Goal: Use online tool/utility: Utilize a website feature to perform a specific function

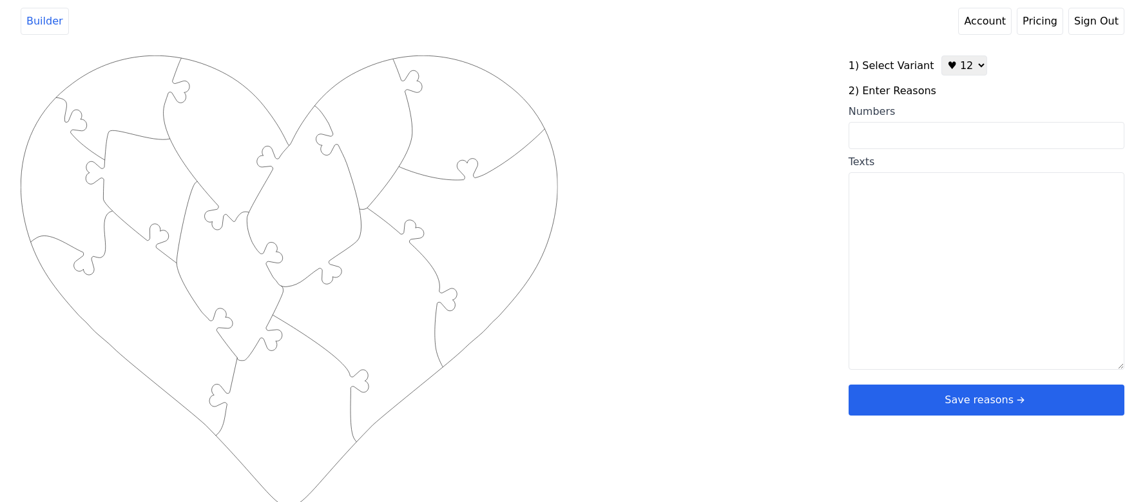
scroll to position [5, 0]
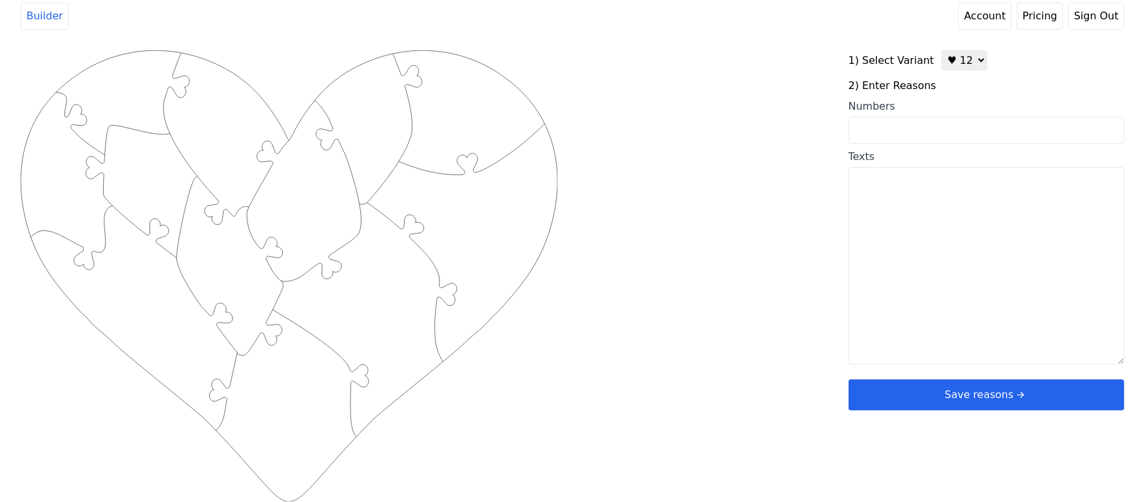
click at [1004, 21] on link "Account" at bounding box center [986, 16] width 54 height 27
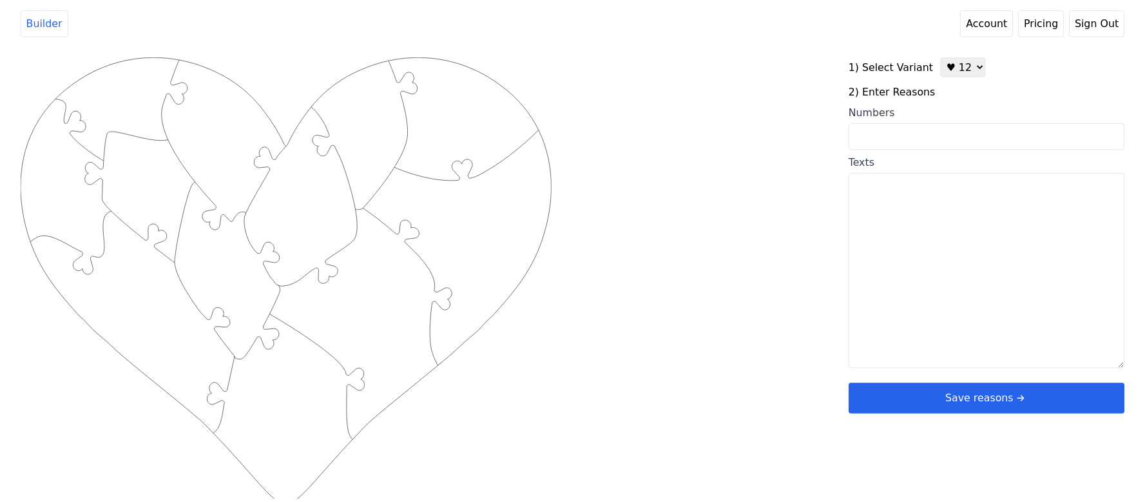
scroll to position [5, 0]
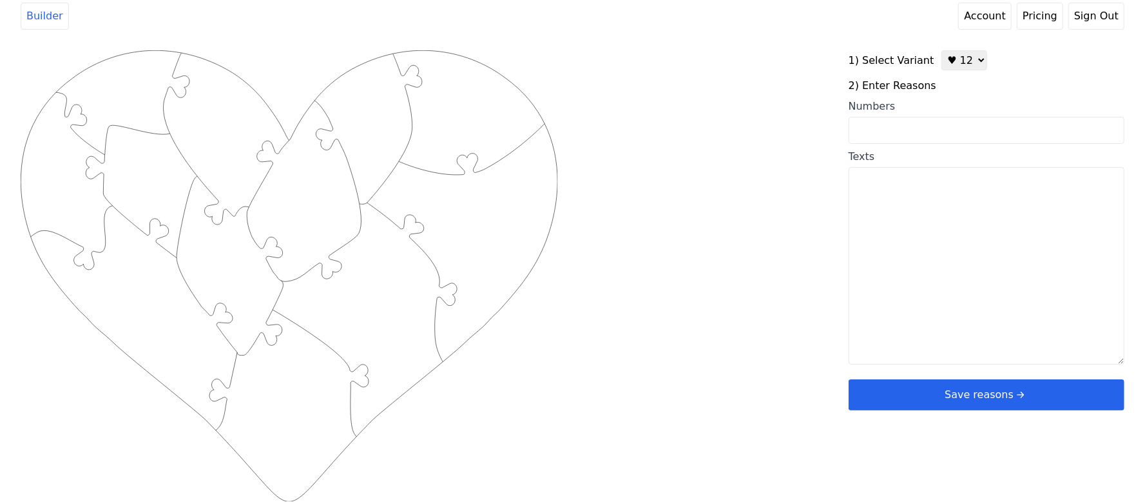
drag, startPoint x: 602, startPoint y: 93, endPoint x: 609, endPoint y: 50, distance: 43.8
click at [609, 50] on div "Created with Snap .strokeh12 {stroke:#00ff00;stroke-width:1.89;stroke-miterlimi…" at bounding box center [572, 255] width 1145 height 437
drag, startPoint x: 898, startPoint y: 151, endPoint x: 900, endPoint y: 164, distance: 13.0
click at [900, 160] on div "Texts" at bounding box center [987, 156] width 276 height 15
click at [900, 167] on textarea "Texts" at bounding box center [987, 265] width 276 height 197
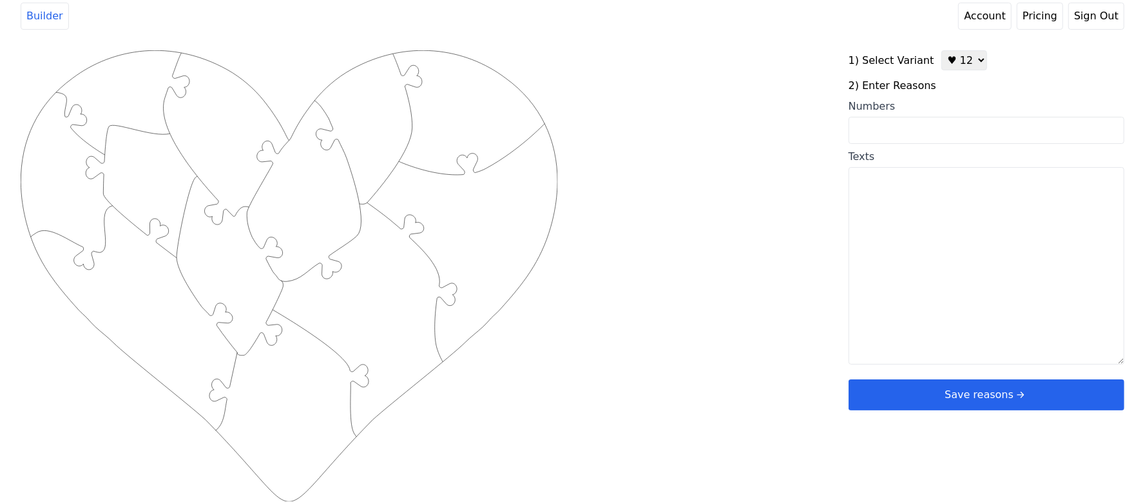
click at [886, 191] on textarea "Texts" at bounding box center [987, 265] width 276 height 197
paste textarea "1. Your soul is compassionate 2. Your eyes speak my language 3. Your heart feel…"
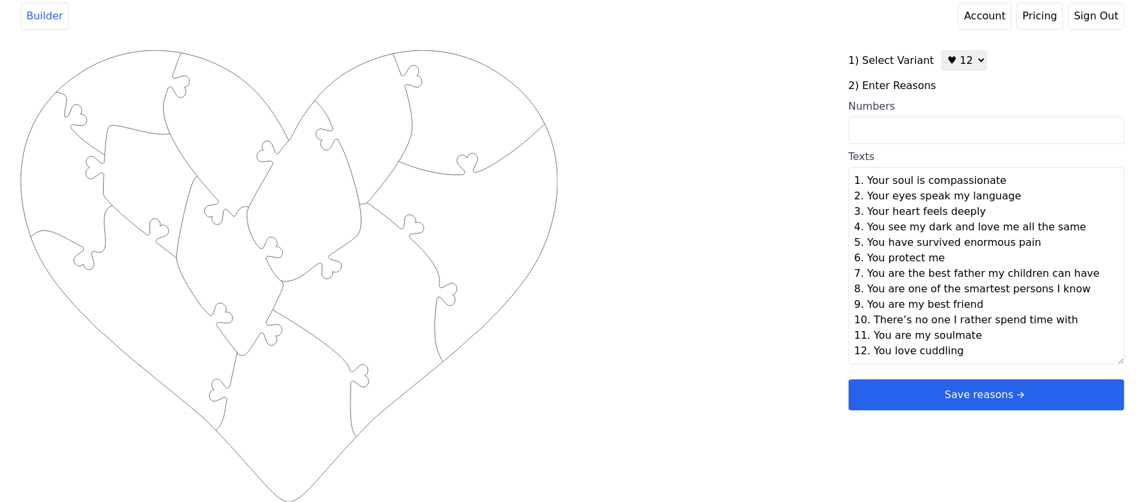
click at [754, 168] on div "Created with Snap .strokeh12 {stroke:#00ff00;stroke-width:1.89;stroke-miterlimi…" at bounding box center [435, 255] width 828 height 411
type textarea "Your soul is compassionate Your eyes speak my language Your heart feels deeply …"
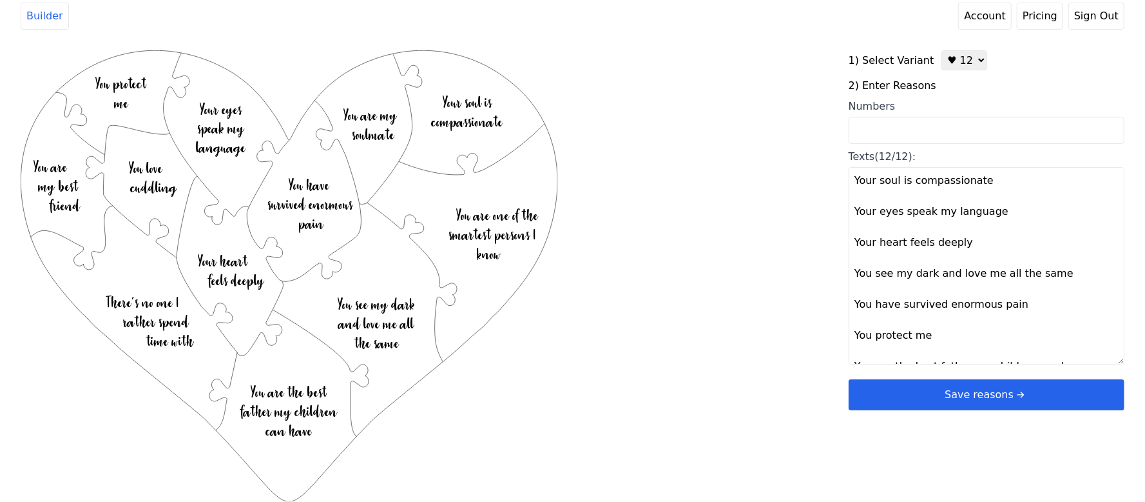
click at [890, 385] on button "Save reasons" at bounding box center [987, 394] width 276 height 31
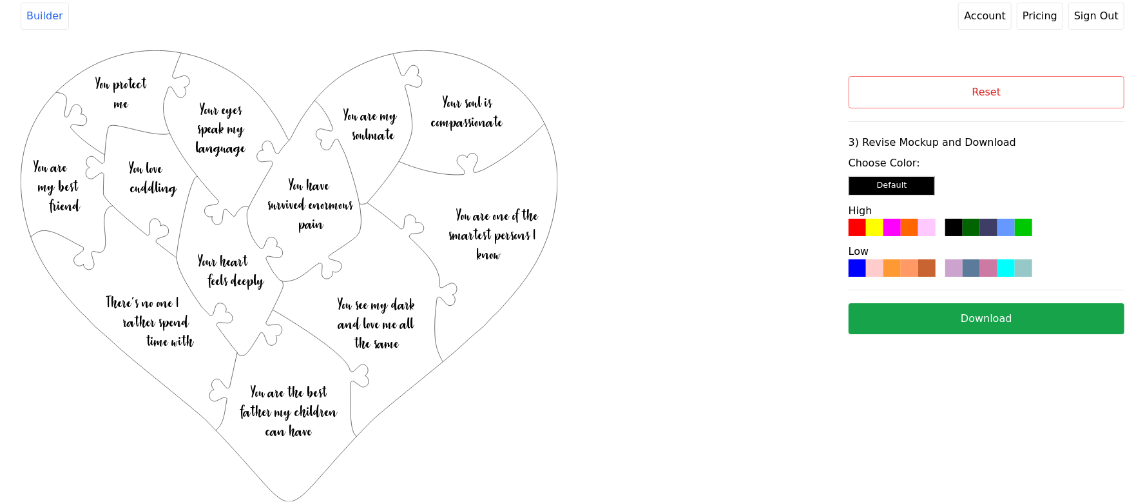
click at [896, 235] on div at bounding box center [892, 227] width 17 height 17
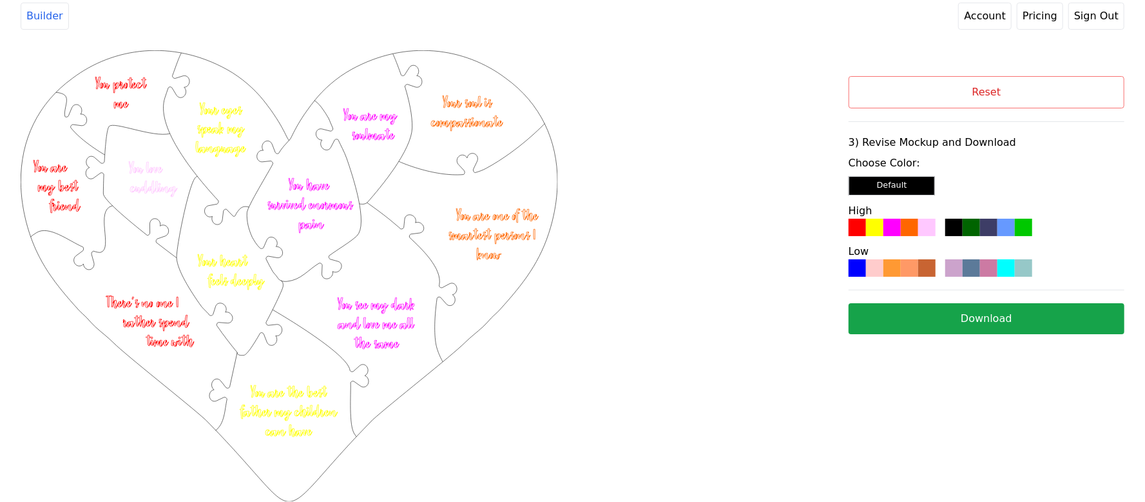
click at [897, 325] on button "Download" at bounding box center [987, 318] width 276 height 31
click at [893, 77] on button "Reset" at bounding box center [987, 92] width 276 height 32
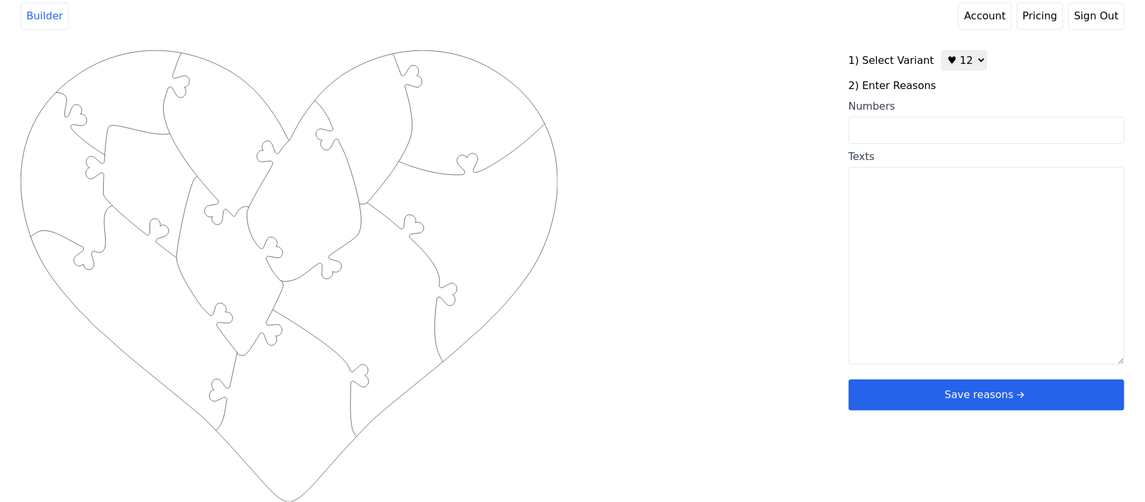
click at [872, 134] on input "Numbers" at bounding box center [987, 130] width 276 height 27
type input "1 28 43 44 10 57 55 76 54 69 5 33"
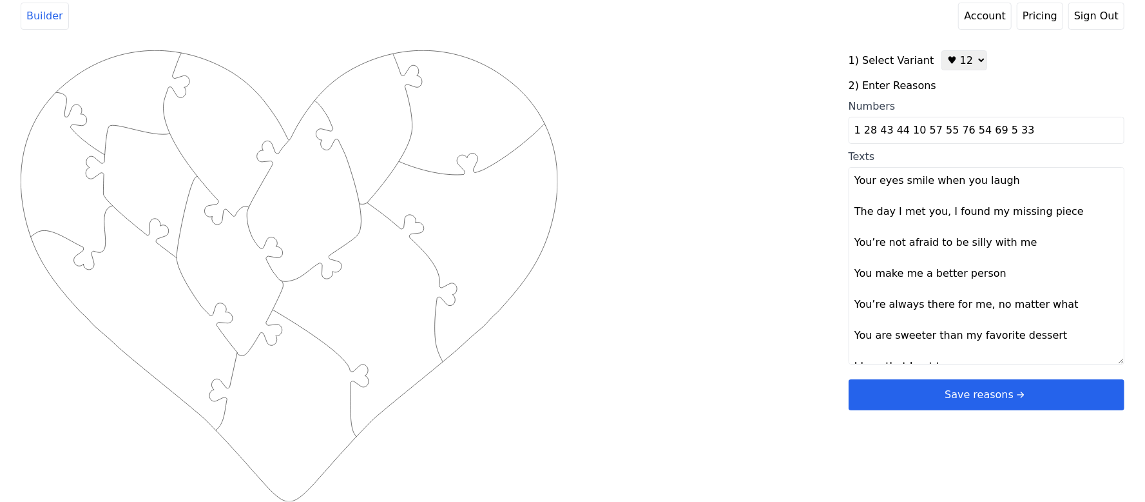
click at [757, 150] on div "Created with Snap .strokeh12 {stroke:#00ff00;stroke-width:1.89;stroke-miterlimi…" at bounding box center [435, 255] width 828 height 411
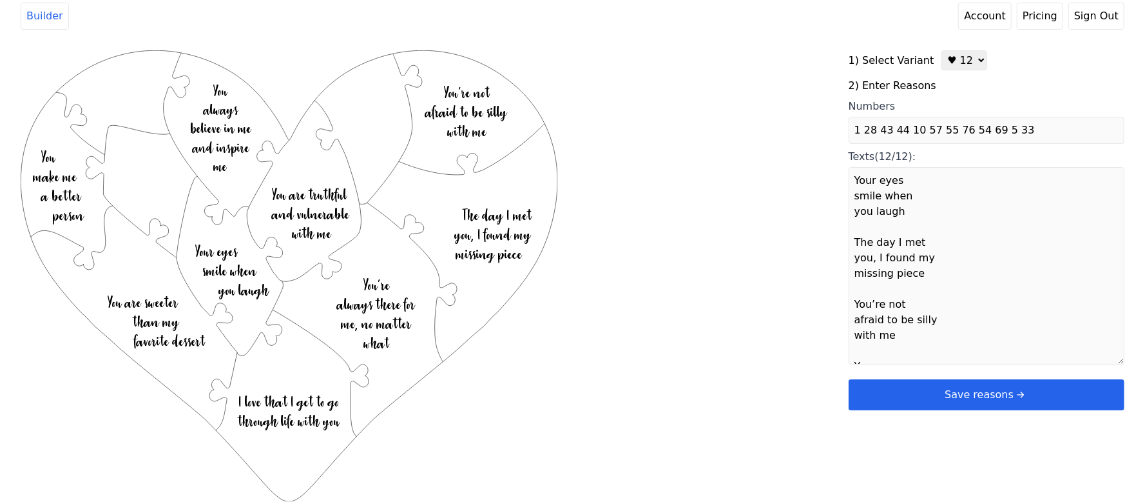
type textarea "Your eyes smile when you laugh The day I met you, I found my missing piece You’…"
click at [944, 383] on button "Save reasons" at bounding box center [987, 394] width 276 height 31
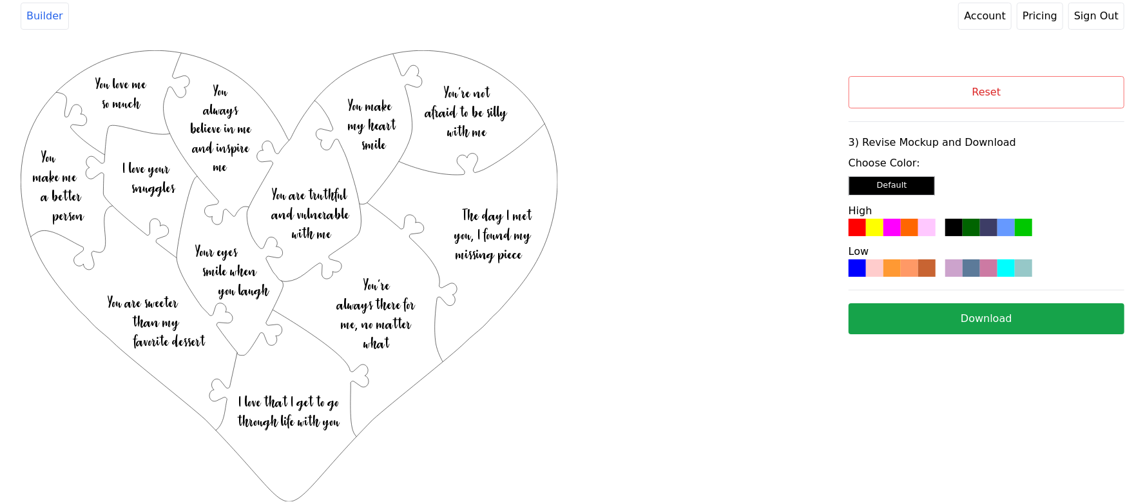
click at [875, 228] on div at bounding box center [874, 227] width 17 height 17
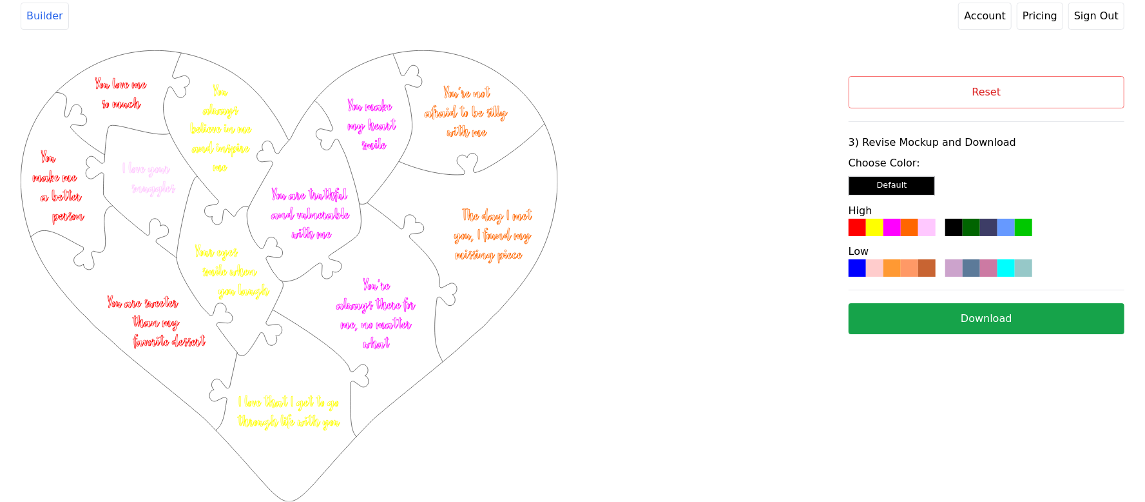
click at [937, 321] on button "Download" at bounding box center [987, 318] width 276 height 31
click at [990, 102] on button "Reset" at bounding box center [987, 92] width 276 height 32
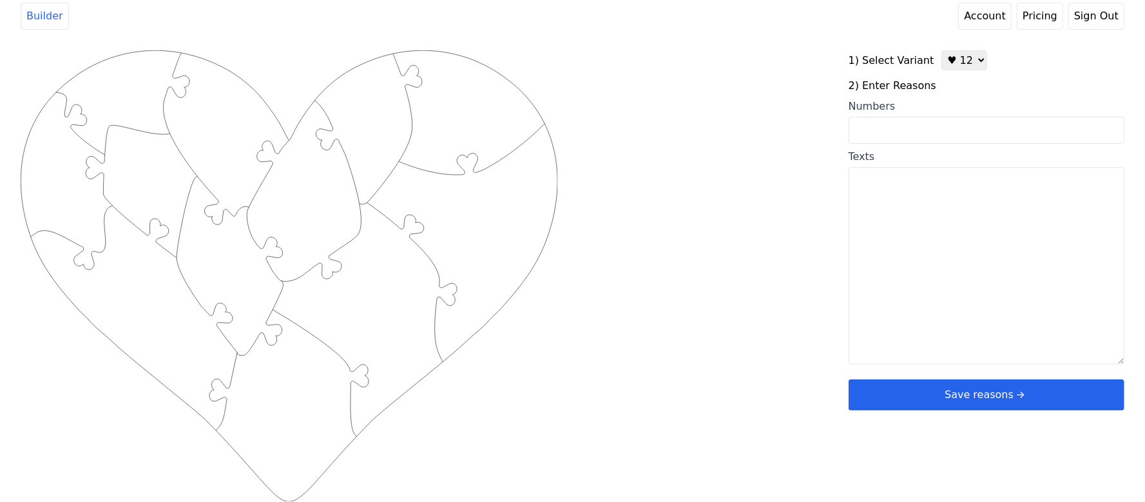
click at [918, 129] on input "Numbers" at bounding box center [987, 130] width 276 height 27
type input "16 19 21 25 43 50 56 58 60 62 69 76"
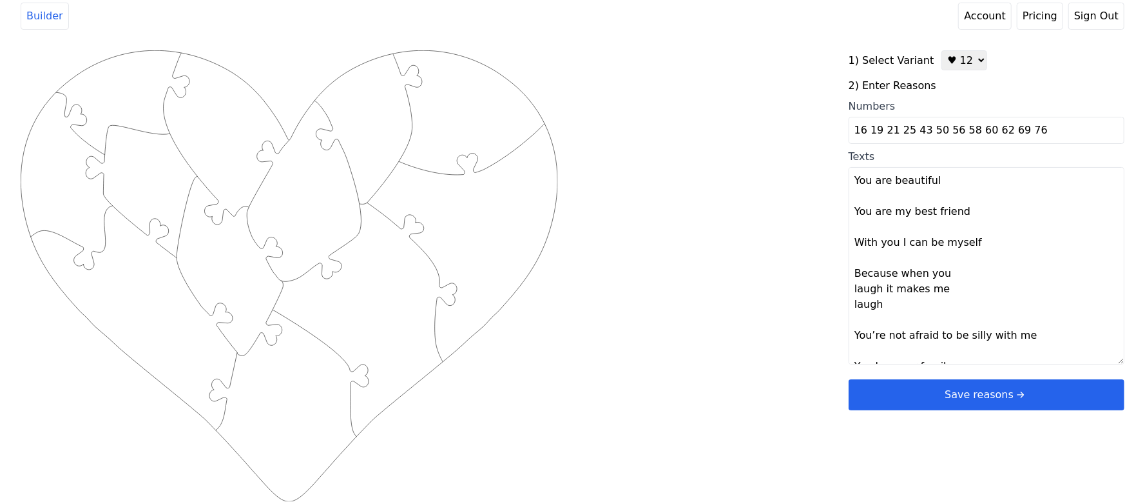
click at [841, 147] on div "Created with Snap .strokeh12 {stroke:#00ff00;stroke-width:1.89;stroke-miterlimi…" at bounding box center [435, 255] width 828 height 411
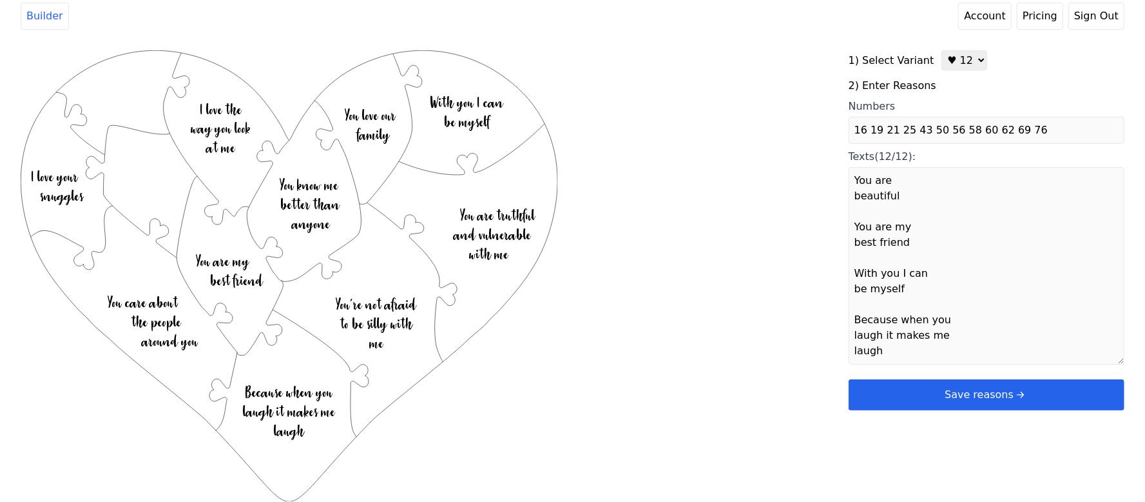
type textarea "You are beautiful You are my best friend With you I can be myself Because when …"
click at [914, 389] on button "Save reasons" at bounding box center [987, 394] width 276 height 31
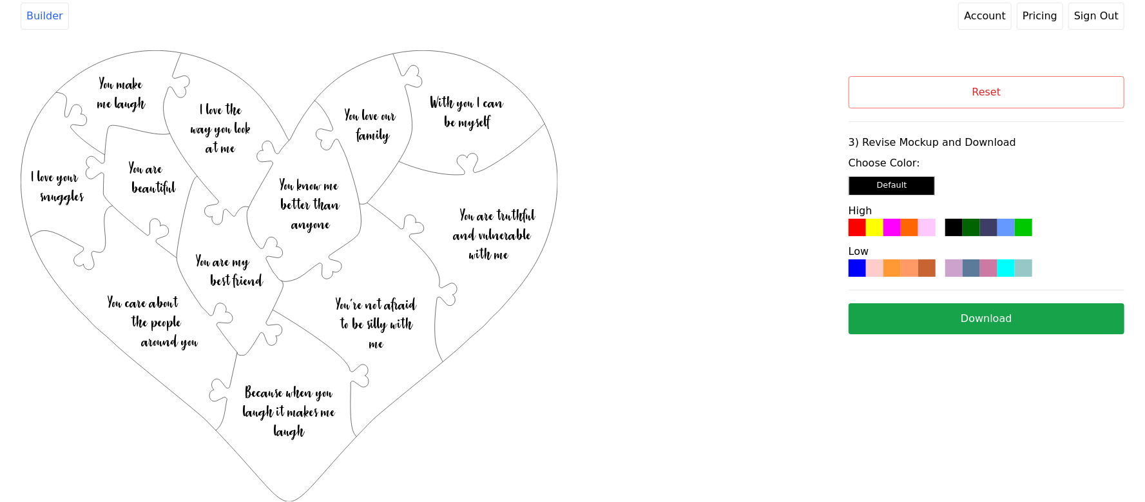
click at [887, 272] on div at bounding box center [892, 267] width 17 height 17
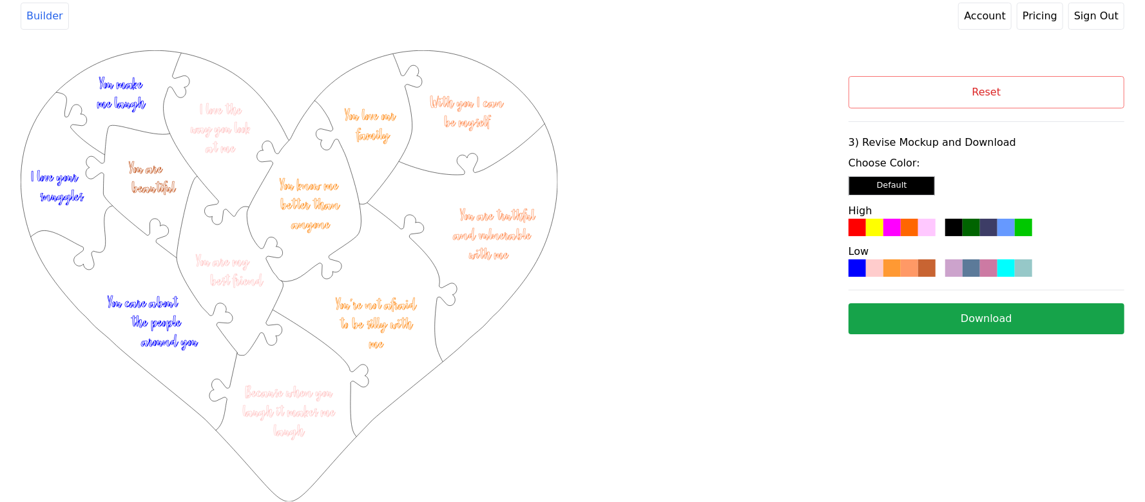
drag, startPoint x: 883, startPoint y: 267, endPoint x: 735, endPoint y: 81, distance: 237.2
click at [735, 81] on div "Created with Snap .strokeh12 {stroke:#00ff00;stroke-width:1.89;stroke-miterlimi…" at bounding box center [435, 217] width 828 height 335
click at [975, 318] on button "Download" at bounding box center [987, 318] width 276 height 31
click at [979, 96] on button "Reset" at bounding box center [987, 92] width 276 height 32
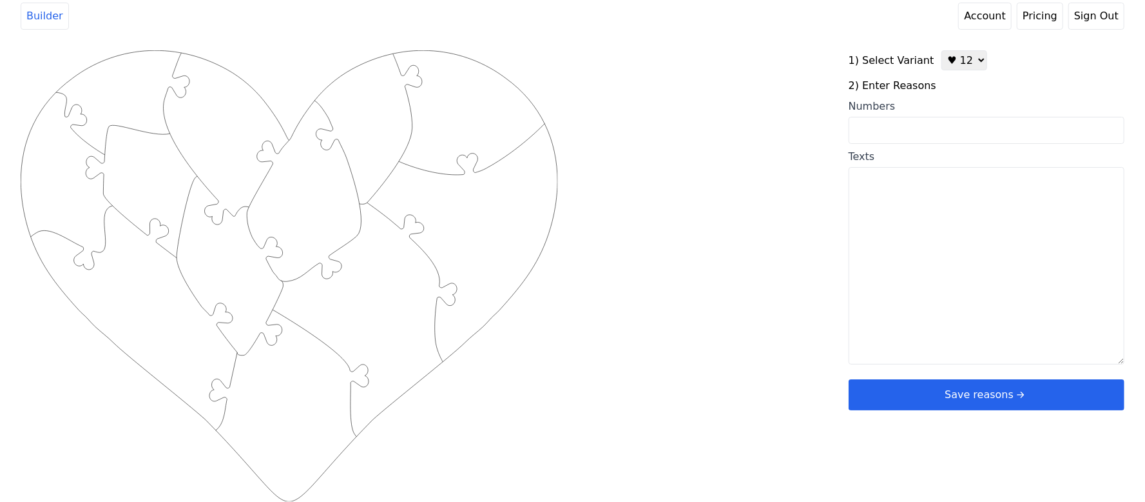
drag, startPoint x: 949, startPoint y: 63, endPoint x: 949, endPoint y: 70, distance: 7.1
click at [949, 63] on select "♥ 12 ♥ 20 ♥ 32 ■ 12 ■ 20 ■ 32 ■ 60" at bounding box center [965, 60] width 46 height 20
select select "2"
click at [942, 50] on select "♥ 12 ♥ 20 ♥ 32 ■ 12 ■ 20 ■ 32 ■ 60" at bounding box center [965, 60] width 46 height 20
click at [952, 129] on input "Numbers" at bounding box center [987, 130] width 276 height 27
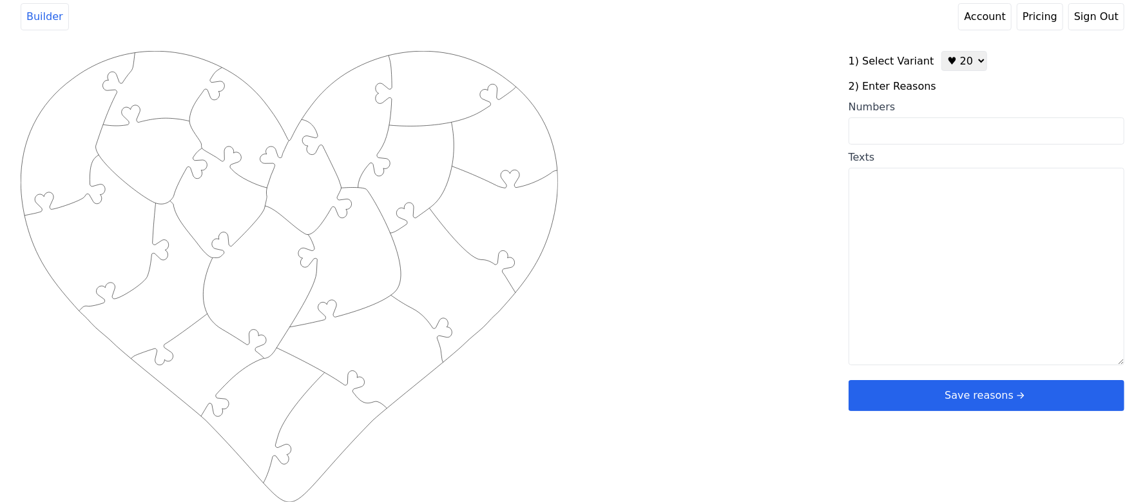
paste input "1,3,5,7,10,11,12,16,21,24,30,31,33,38,48,55,56, 62,64,65"
type input "1,3,5,7,10,11,12,16,21,24,30,31,33,38,48,55,56, 62,64,65"
click at [764, 155] on div "Created with Snap .strokeh20 {stroke:#00ff00;stroke-width:1.56;stroke-miterlimi…" at bounding box center [435, 256] width 828 height 411
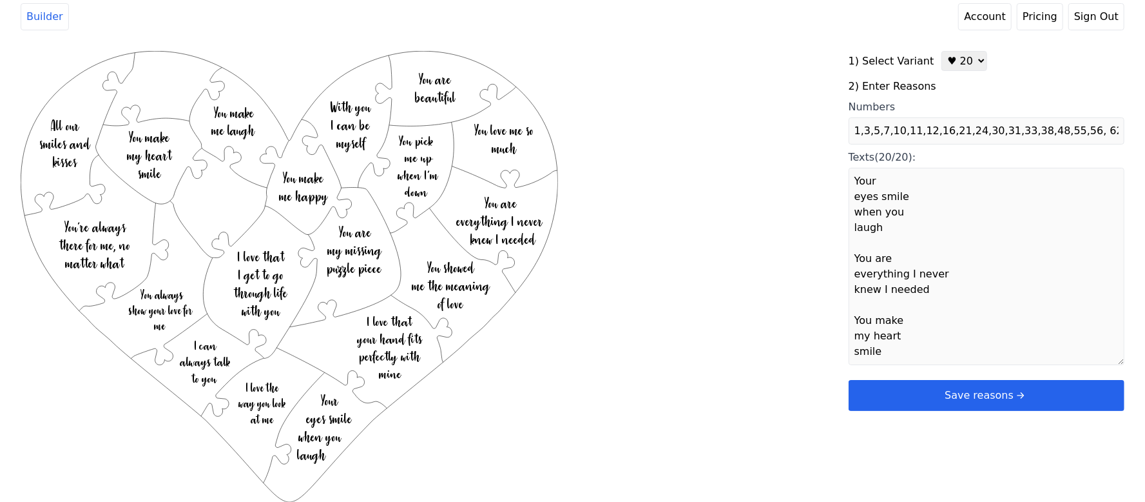
type textarea "Your eyes smile when you laugh You are everything I never knew I needed You mak…"
click at [926, 411] on button "Save reasons" at bounding box center [987, 395] width 276 height 31
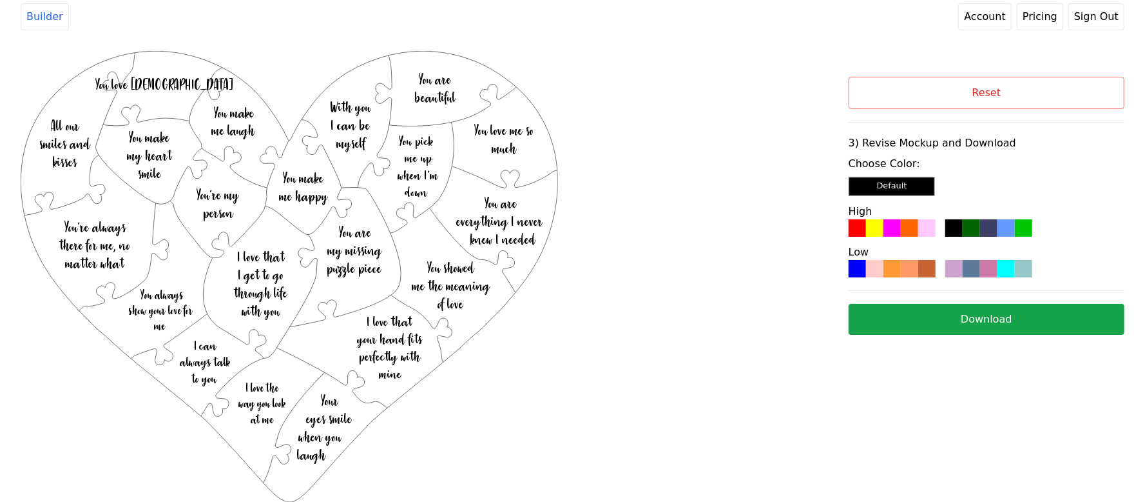
click at [960, 220] on div at bounding box center [954, 227] width 17 height 17
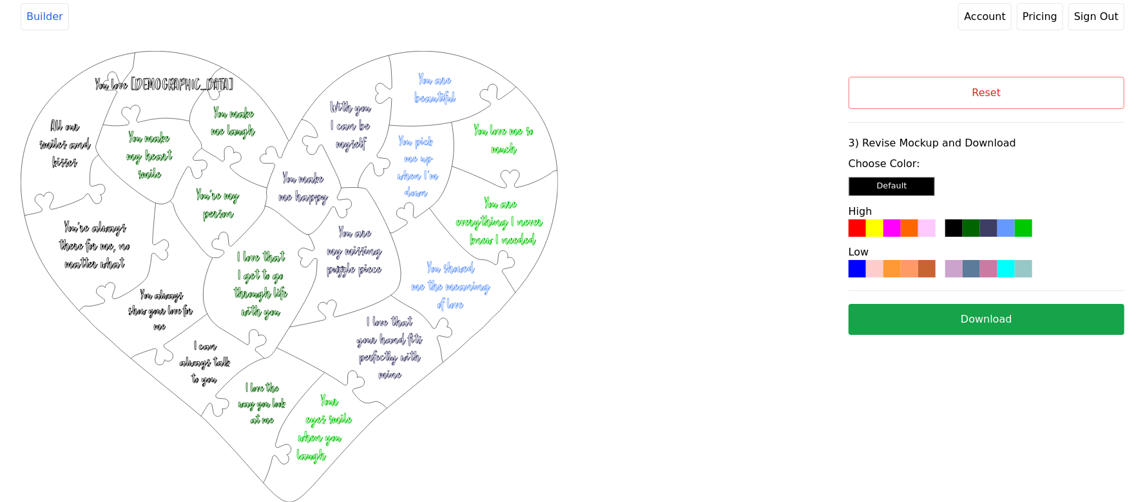
click at [936, 313] on button "Download" at bounding box center [987, 319] width 276 height 31
click at [1032, 95] on button "Reset" at bounding box center [987, 93] width 276 height 32
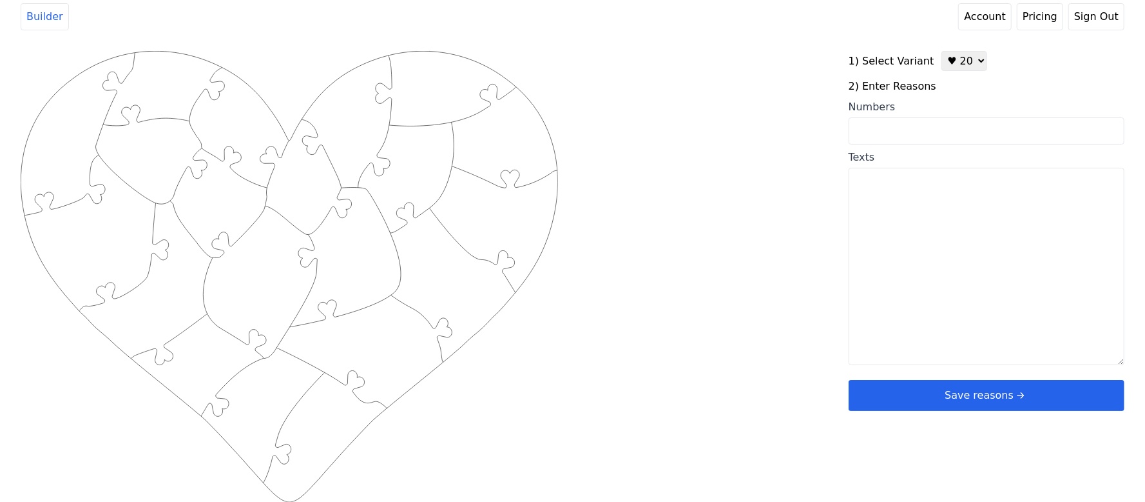
click at [958, 65] on select "♥ 12 ♥ 20 ♥ 32 ■ 12 ■ 20 ■ 32 ■ 60" at bounding box center [965, 61] width 46 height 20
select select "5"
click at [942, 55] on select "♥ 12 ♥ 20 ♥ 32 ■ 12 ■ 20 ■ 32 ■ 60" at bounding box center [965, 61] width 46 height 20
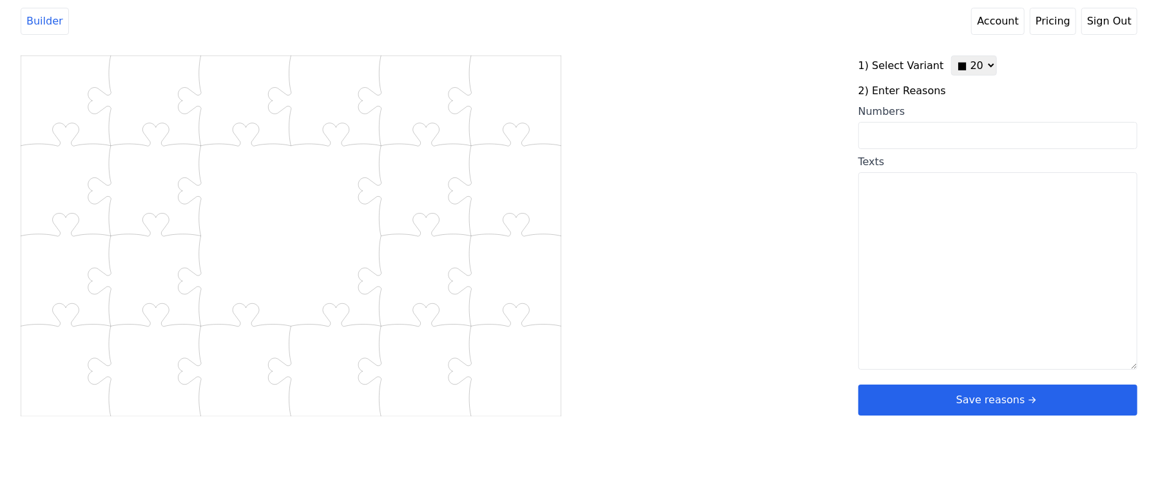
click at [957, 197] on textarea "Texts" at bounding box center [998, 270] width 279 height 197
paste textarea "1. You're my best friend 2. You make me feel safe 3. Your unwavering faith in […"
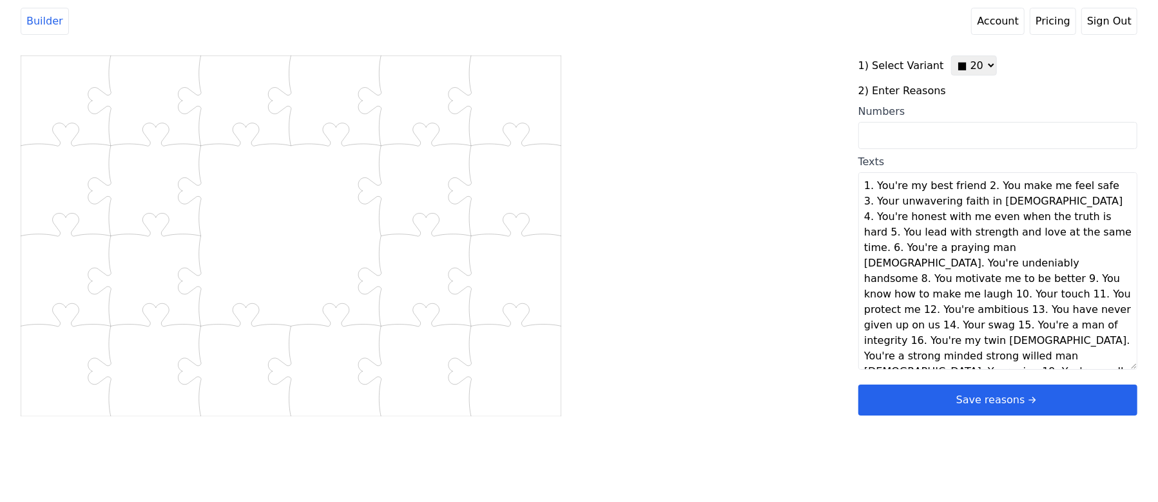
click at [975, 187] on textarea "1. You're my best friend 2. You make me feel safe 3. Your unwavering faith in […" at bounding box center [998, 270] width 279 height 197
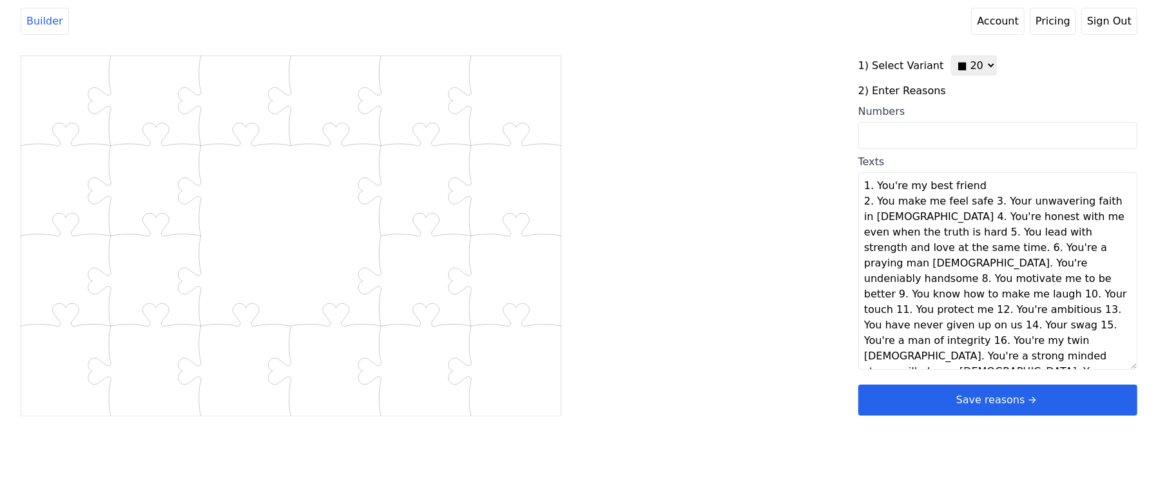
click at [980, 201] on textarea "1. You're my best friend 2. You make me feel safe 3. Your unwavering faith in […" at bounding box center [998, 270] width 279 height 197
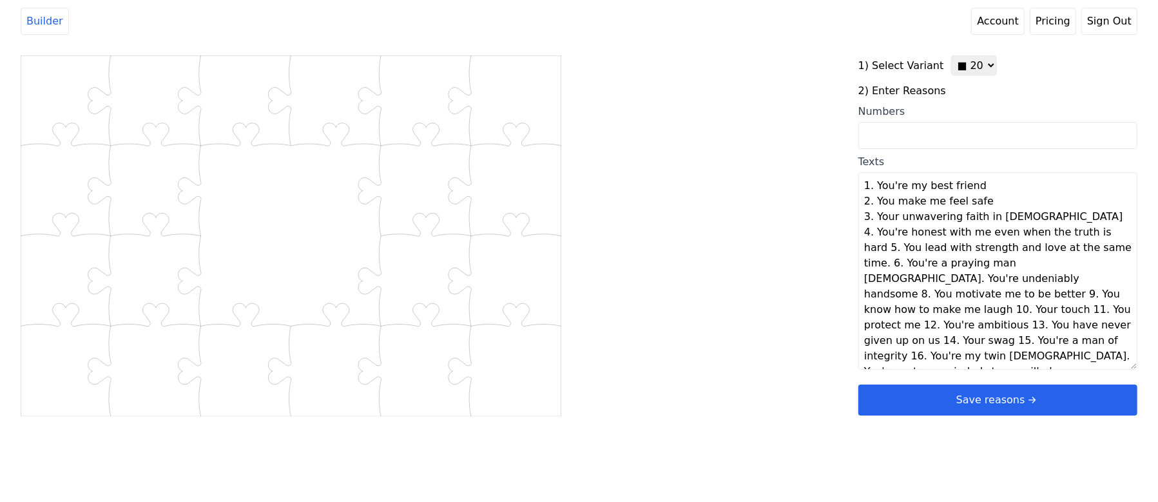
click at [1011, 217] on textarea "1. You're my best friend 2. You make me feel safe 3. Your unwavering faith in […" at bounding box center [998, 270] width 279 height 197
click at [1107, 233] on textarea "1. You're my best friend 2. You make me feel safe 3. Your unwavering faith in […" at bounding box center [998, 270] width 279 height 197
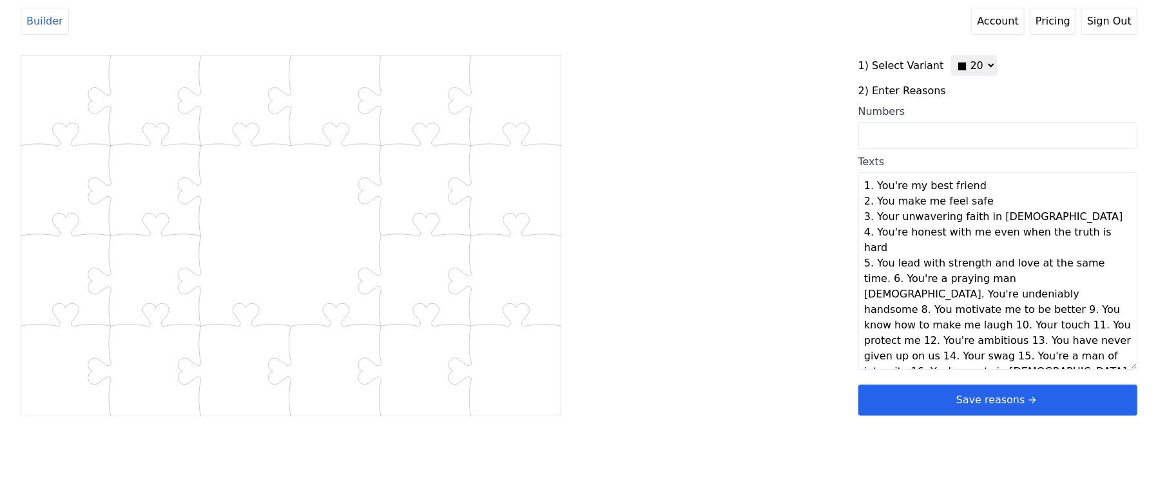
click at [1102, 245] on textarea "1. You're my best friend 2. You make me feel safe 3. Your unwavering faith in […" at bounding box center [998, 270] width 279 height 197
click at [975, 266] on textarea "1. You're my best friend 2. You make me feel safe 3. Your unwavering faith in […" at bounding box center [998, 270] width 279 height 197
click at [1011, 287] on textarea "1. You're my best friend 2. You make me feel safe 3. Your unwavering faith in […" at bounding box center [998, 270] width 279 height 197
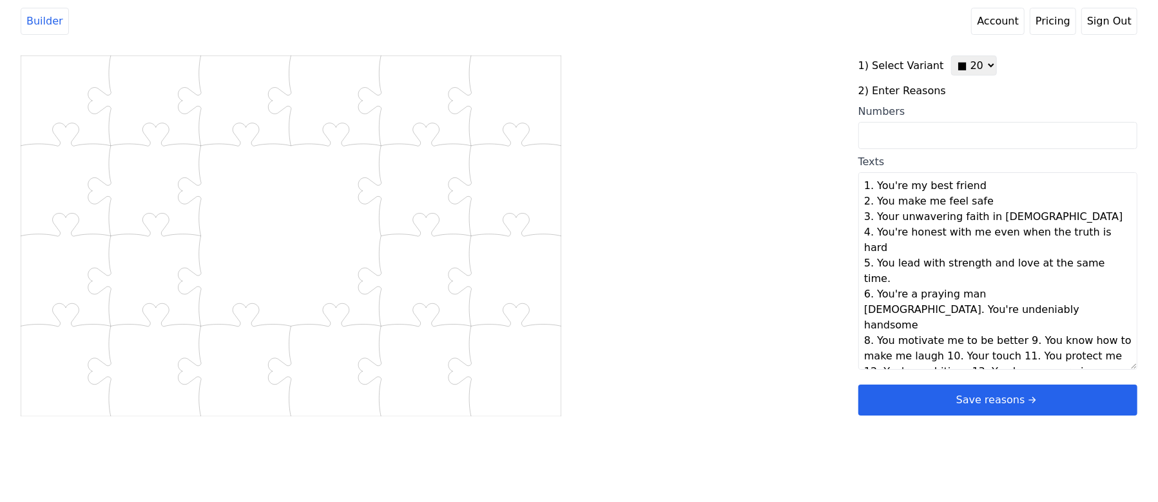
click at [1012, 291] on textarea "1. You're my best friend 2. You make me feel safe 3. Your unwavering faith in […" at bounding box center [998, 270] width 279 height 197
click at [1027, 307] on textarea "1. You're my best friend 2. You make me feel safe 3. Your unwavering faith in […" at bounding box center [998, 270] width 279 height 197
click at [1024, 326] on textarea "1. You're my best friend 2. You make me feel safe 3. Your unwavering faith in […" at bounding box center [998, 270] width 279 height 197
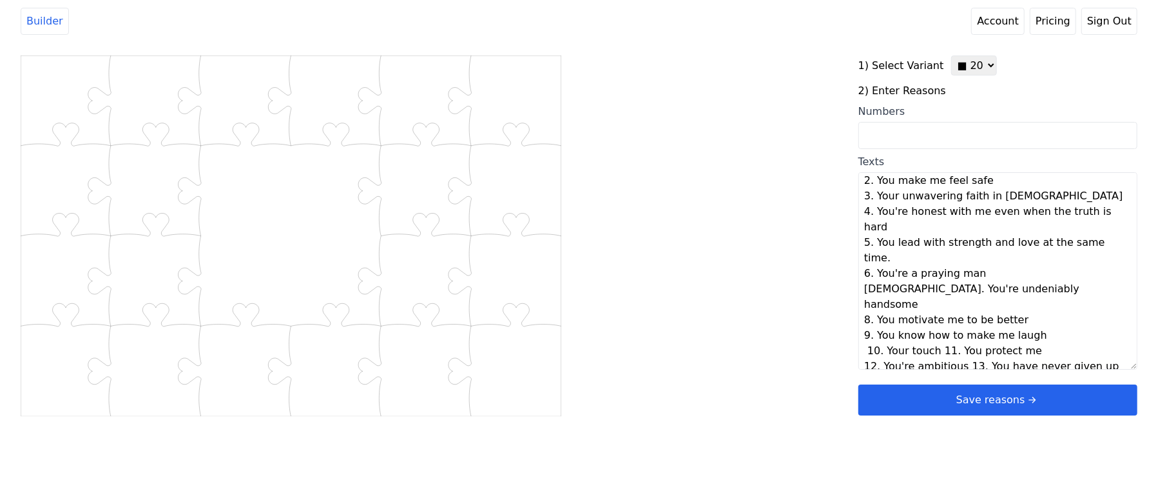
scroll to position [31, 0]
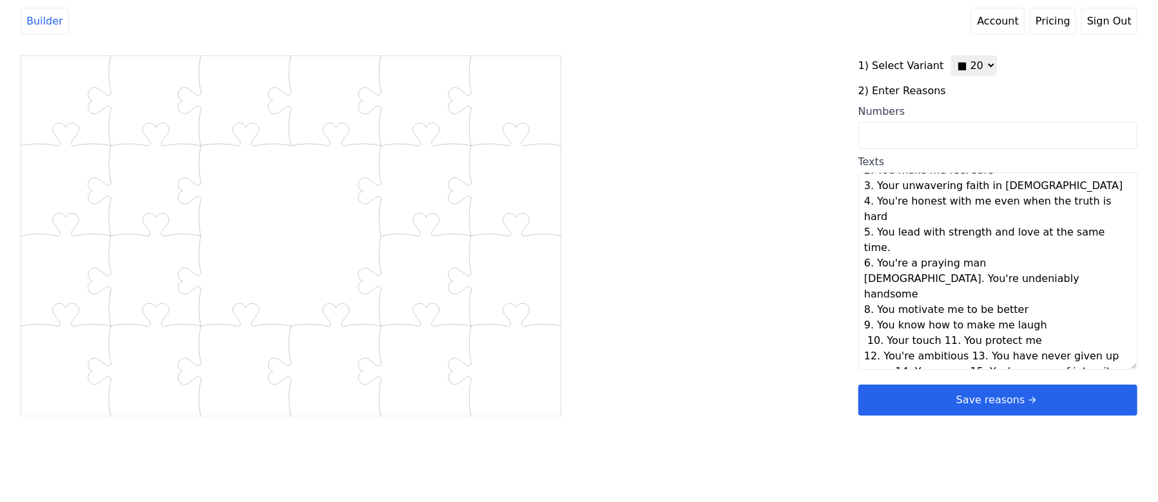
click at [936, 300] on textarea "1. You're my best friend 2. You make me feel safe 3. Your unwavering faith in […" at bounding box center [998, 270] width 279 height 197
click at [960, 322] on textarea "1. You're my best friend 2. You make me feel safe 3. Your unwavering faith in […" at bounding box center [998, 270] width 279 height 197
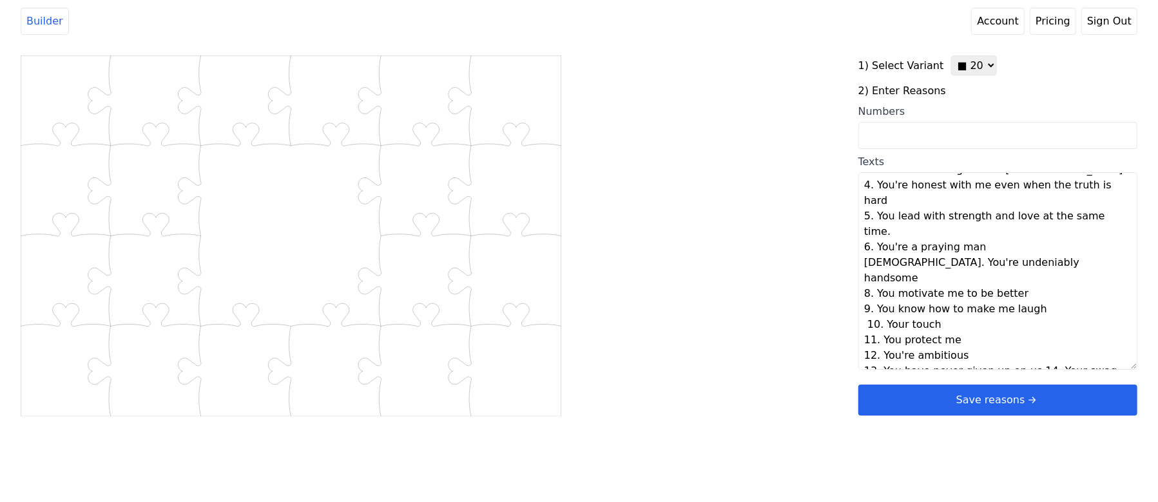
scroll to position [62, 0]
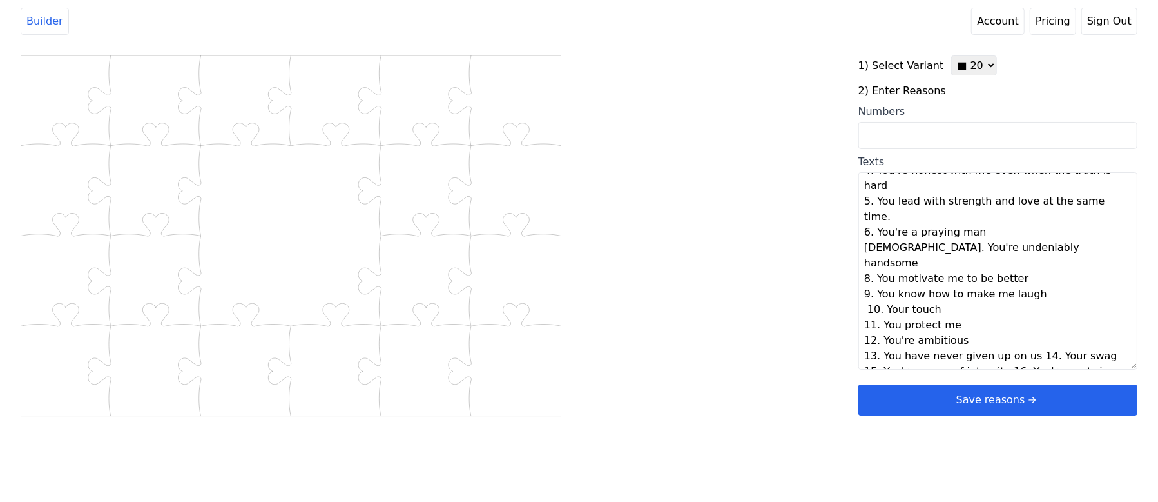
click at [1022, 308] on textarea "1. You're my best friend 2. You make me feel safe 3. Your unwavering faith in […" at bounding box center [998, 270] width 279 height 197
click at [1060, 325] on textarea "1. You're my best friend 2. You make me feel safe 3. Your unwavering faith in […" at bounding box center [998, 270] width 279 height 197
click at [929, 326] on textarea "1. You're my best friend 2. You make me feel safe 3. Your unwavering faith in […" at bounding box center [998, 270] width 279 height 197
click at [949, 358] on textarea "1. You're my best friend 2. You make me feel safe 3. Your unwavering faith in […" at bounding box center [998, 270] width 279 height 197
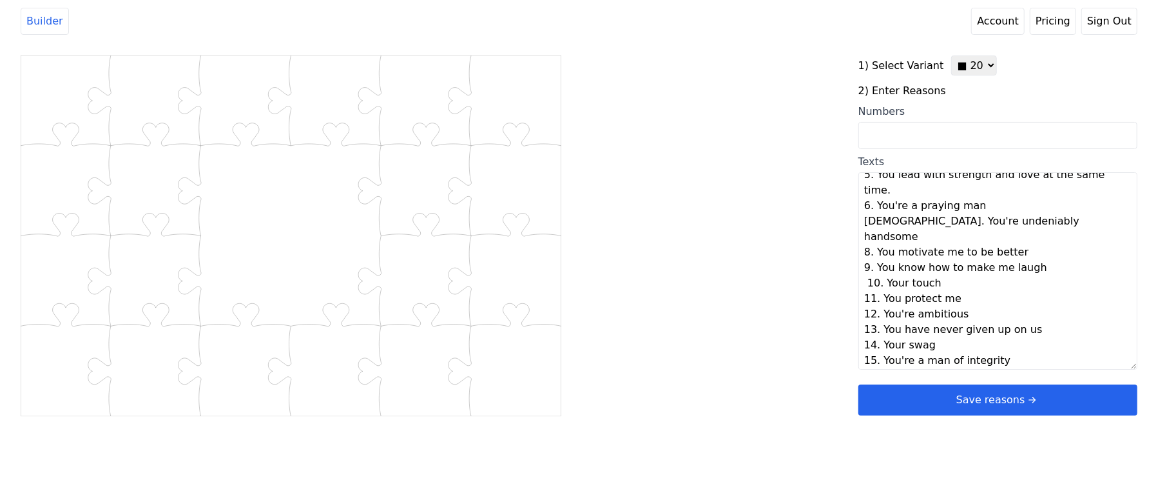
scroll to position [93, 0]
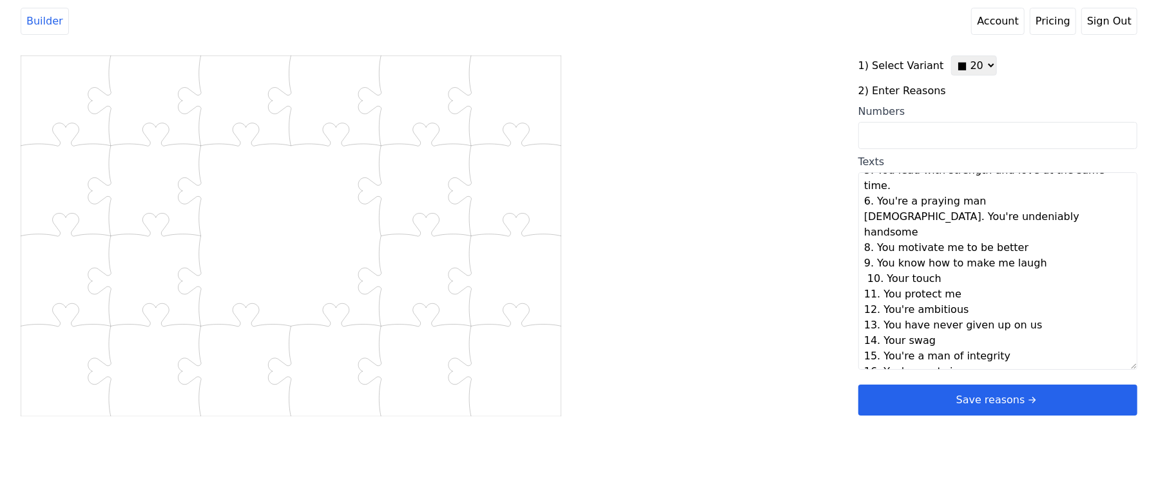
click at [1075, 344] on textarea "1. You're my best friend 2. You make me feel safe 3. Your unwavering faith in […" at bounding box center [998, 270] width 279 height 197
click at [1008, 356] on textarea "1. You're my best friend 2. You make me feel safe 3. Your unwavering faith in […" at bounding box center [998, 270] width 279 height 197
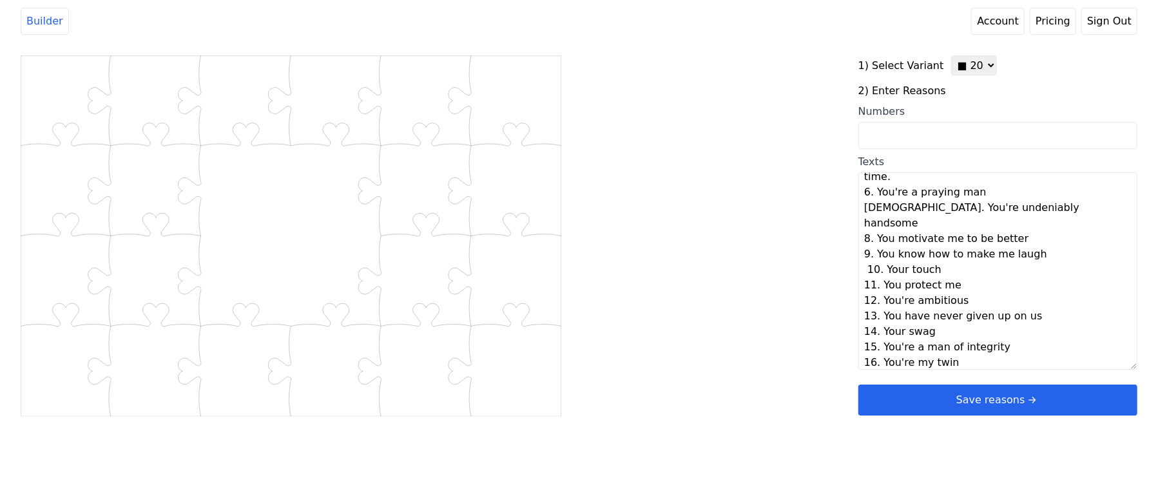
click at [931, 349] on textarea "1. You're my best friend 2. You make me feel safe 3. Your unwavering faith in […" at bounding box center [998, 270] width 279 height 197
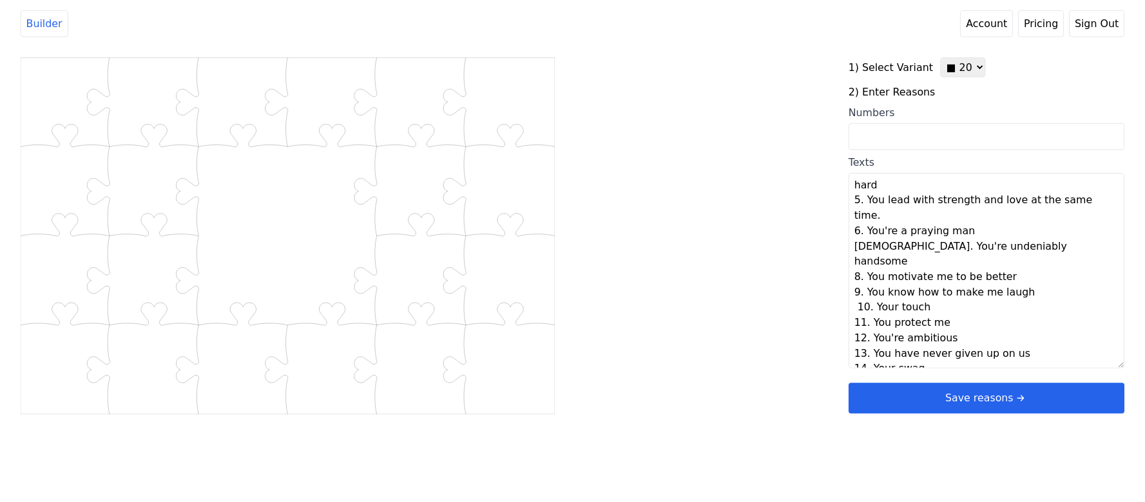
scroll to position [0, 0]
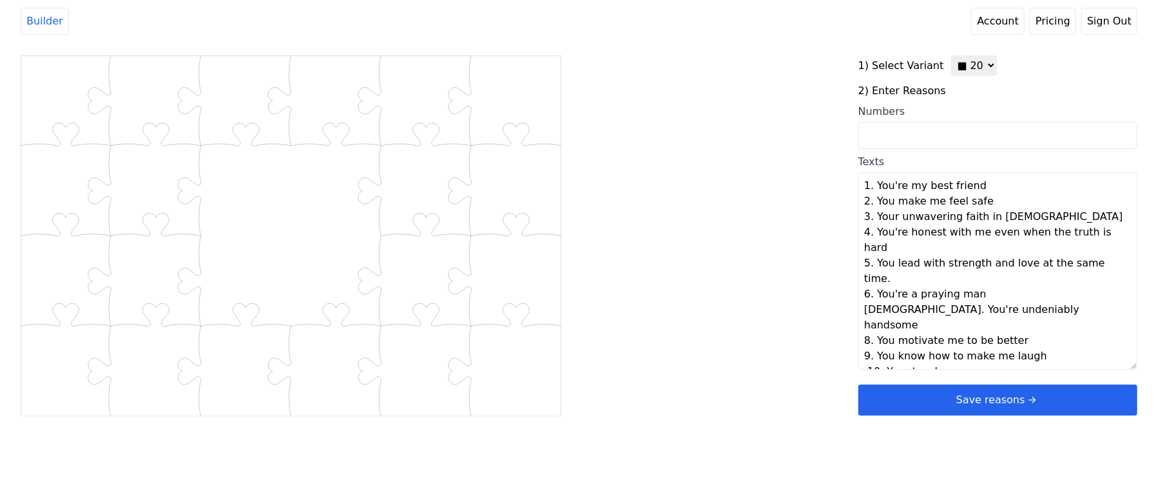
type textarea "You're my best friend You make me feel safe Your unwavering faith in [DEMOGRAPH…"
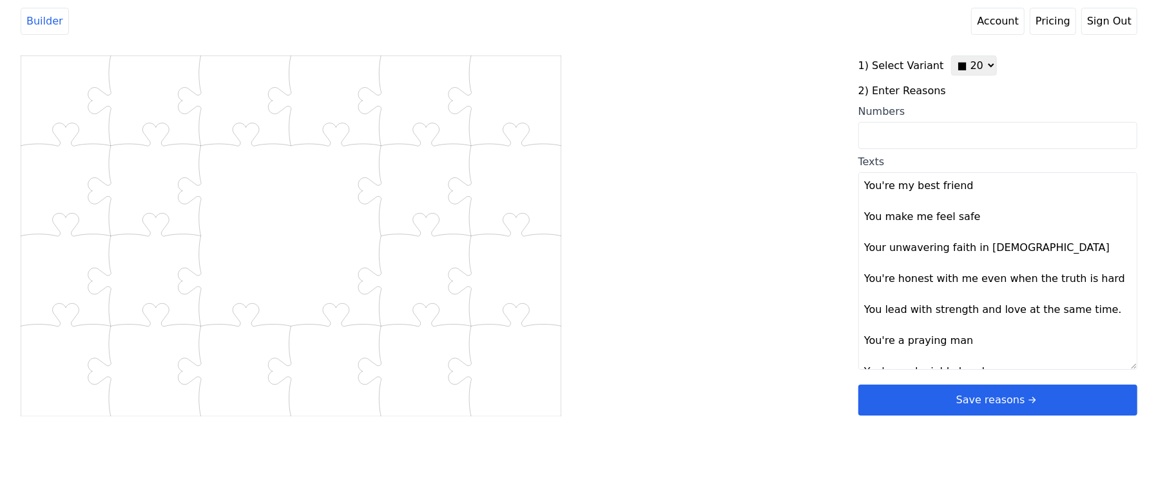
click at [755, 304] on div "Created with Snap .str0sq20 {stroke:#B0CB1F;stroke-width:0.86;stroke-miterlimit…" at bounding box center [440, 260] width 838 height 411
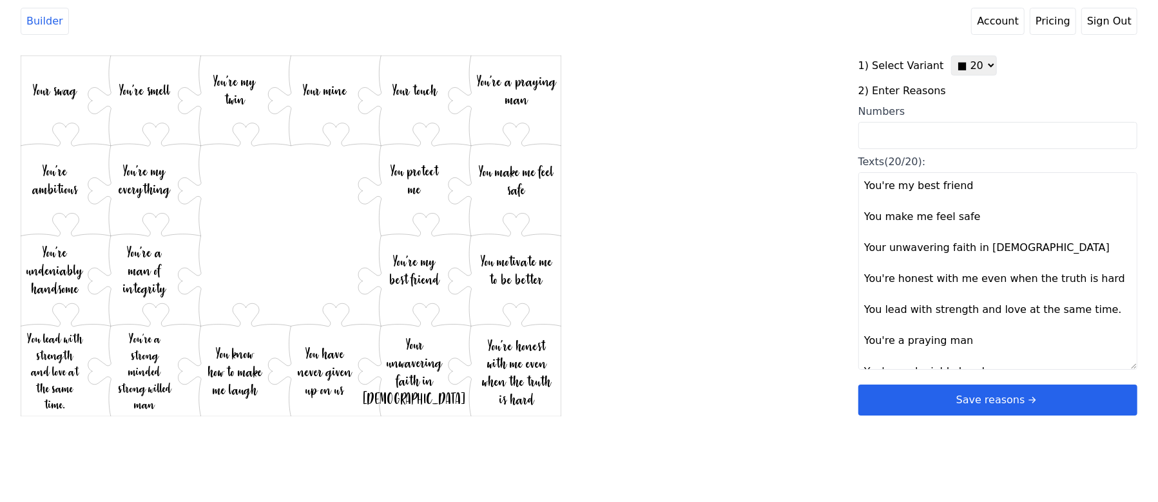
click at [966, 390] on button "Save reasons" at bounding box center [998, 399] width 279 height 31
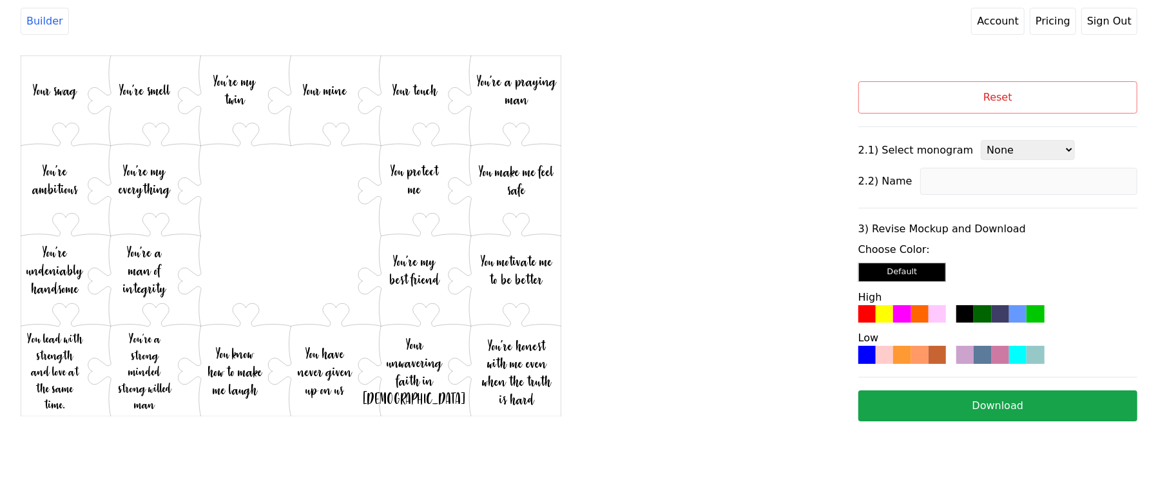
click at [1000, 145] on select "None 1 2 4 6 7 8 3 (12 reasons) 3 (20 reasons) 3 (32 reasons) 3 (60 reasons)" at bounding box center [1028, 150] width 94 height 20
select select "2"
click at [981, 141] on select "None 1 2 4 6 7 8 3 (12 reasons) 3 (20 reasons) 3 (32 reasons) 3 (60 reasons)" at bounding box center [1028, 150] width 94 height 20
drag, startPoint x: 967, startPoint y: 182, endPoint x: 966, endPoint y: 195, distance: 13.0
click at [966, 187] on input at bounding box center [1028, 181] width 217 height 27
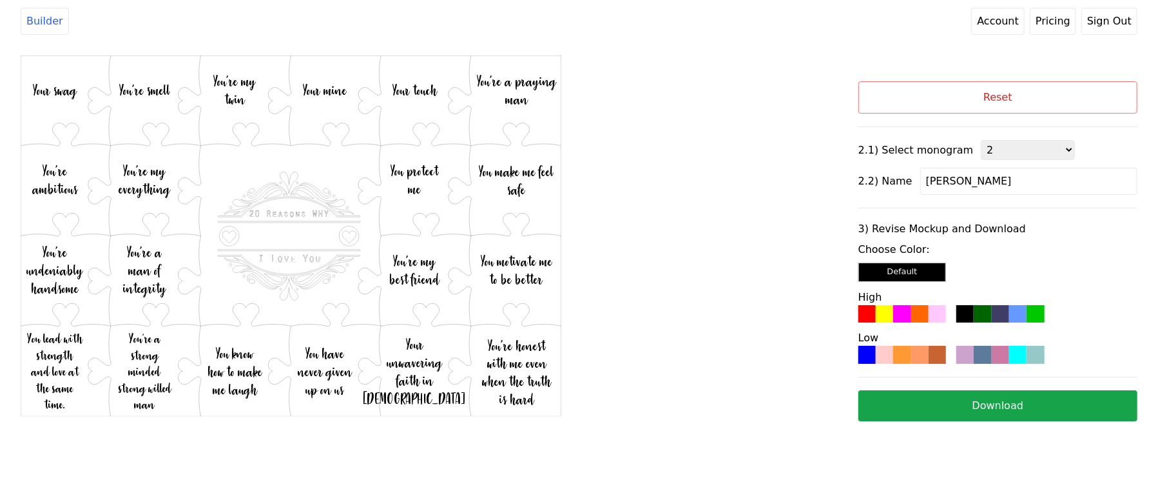
type input "[PERSON_NAME]"
click at [720, 275] on div "Created with Snap .str0sq20 {stroke:#B0CB1F;stroke-width:0.86;stroke-miterlimit…" at bounding box center [440, 263] width 838 height 417
click at [991, 318] on div at bounding box center [982, 313] width 17 height 17
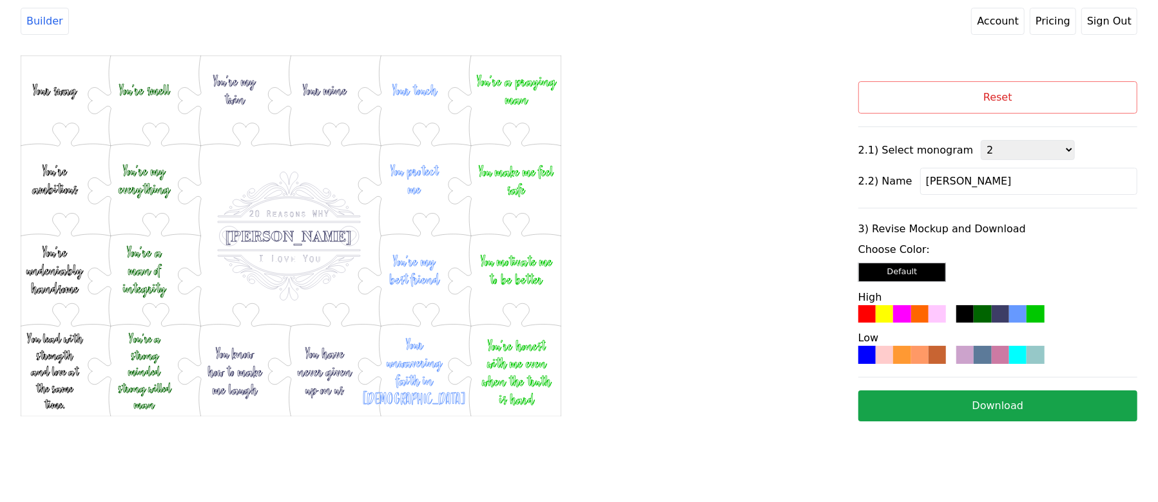
click at [1000, 416] on button "Download" at bounding box center [998, 405] width 279 height 31
click at [890, 111] on button "Reset" at bounding box center [998, 97] width 279 height 32
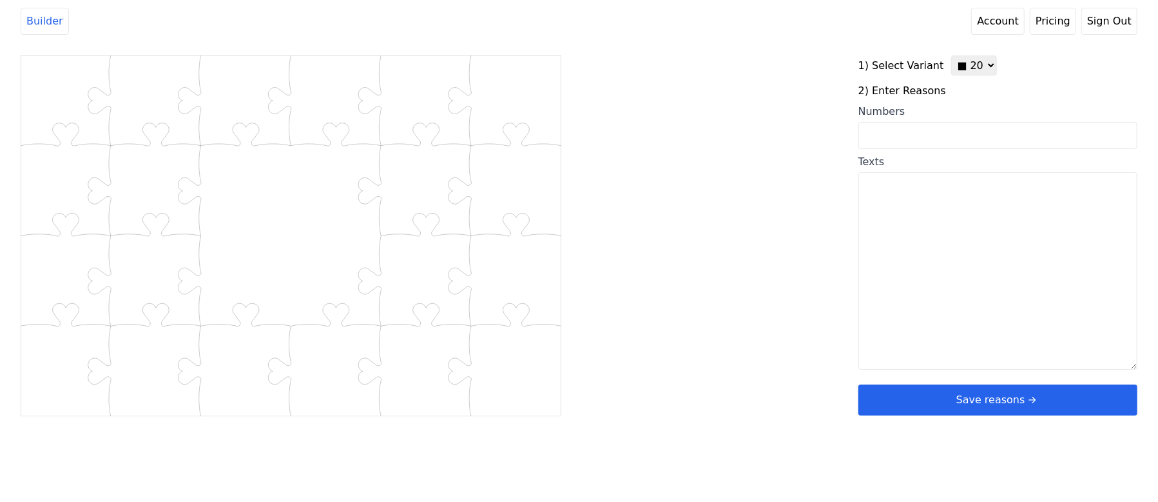
click at [955, 73] on select "♥ 12 ♥ 20 ♥ 32 ■ 12 ■ 20 ■ 32 ■ 60" at bounding box center [974, 65] width 46 height 20
select select "1"
click at [951, 55] on select "♥ 12 ♥ 20 ♥ 32 ■ 12 ■ 20 ■ 32 ■ 60" at bounding box center [974, 65] width 46 height 20
click at [908, 140] on input "Numbers" at bounding box center [987, 135] width 276 height 27
type input "1 5 10 13 16 29 31 33 42 64 65 75"
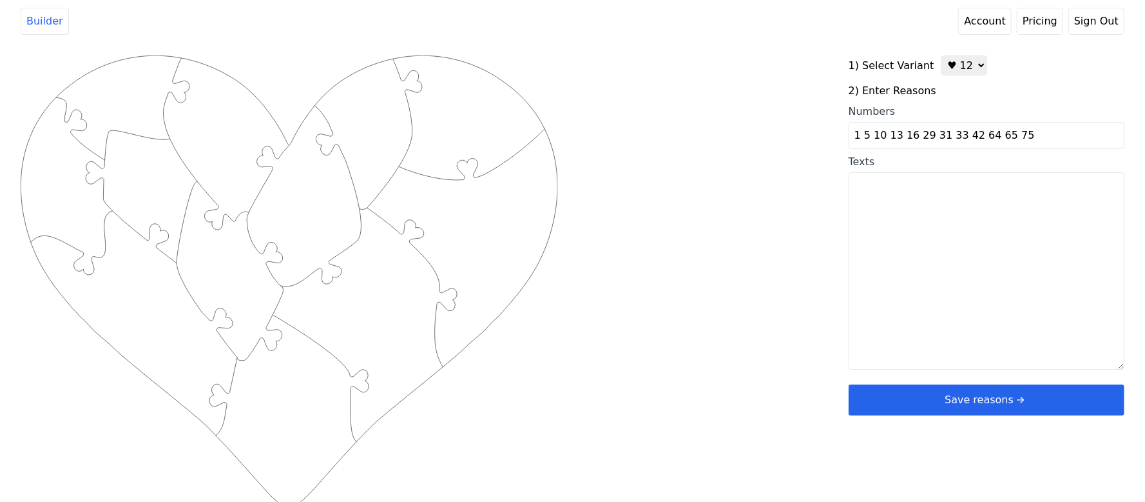
click at [712, 170] on div "Created with Snap .strokeh12 {stroke:#00ff00;stroke-width:1.89;stroke-miterlimi…" at bounding box center [435, 260] width 828 height 411
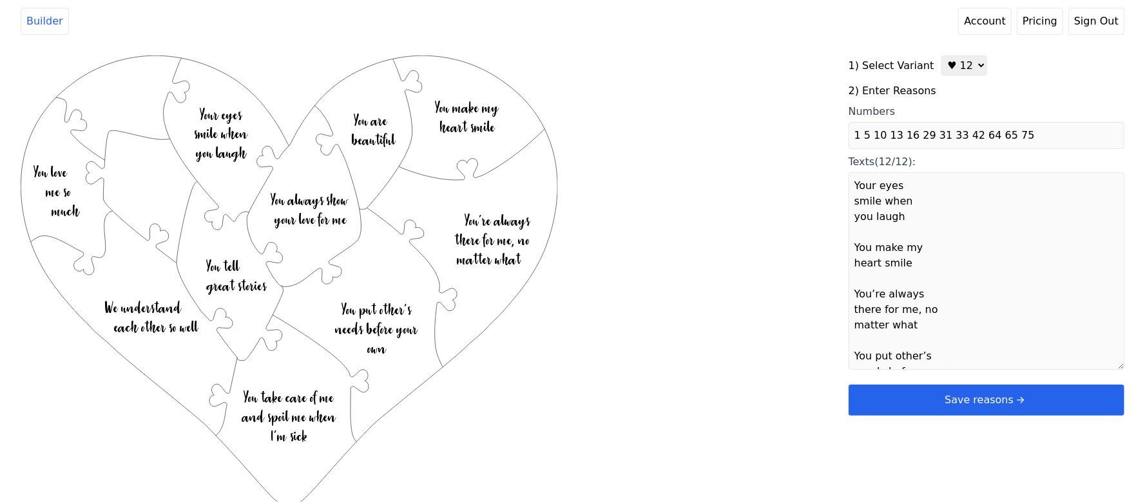
type textarea "Your eyes smile when you laugh You make my heart smile You’re always there for …"
click at [893, 392] on button "Save reasons" at bounding box center [987, 399] width 276 height 31
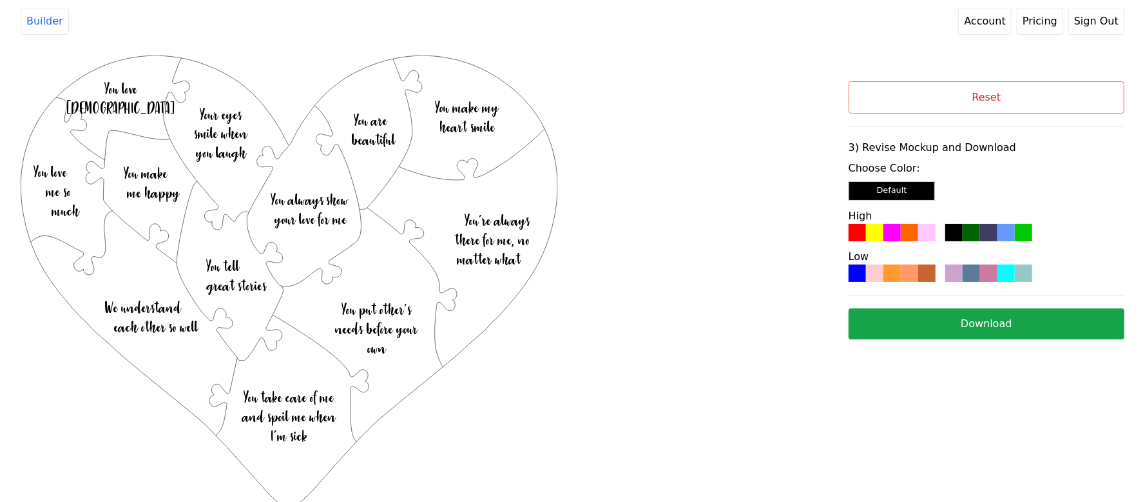
click at [897, 274] on div at bounding box center [892, 272] width 17 height 17
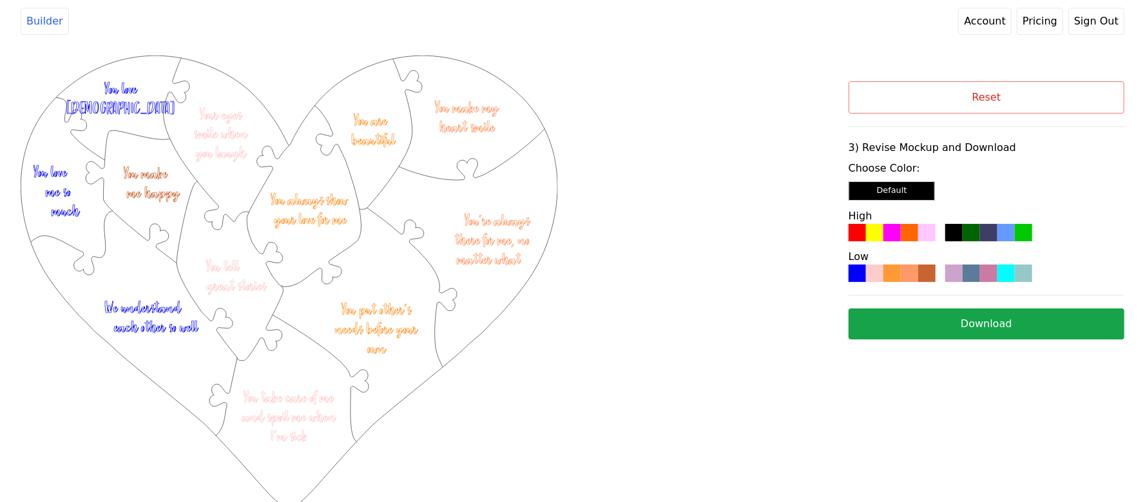
click at [900, 316] on button "Download" at bounding box center [987, 323] width 276 height 31
click at [750, 153] on div "Created with Snap .strokeh12 {stroke:#00ff00;stroke-width:1.89;stroke-miterlimi…" at bounding box center [435, 222] width 828 height 335
click at [919, 89] on button "Reset" at bounding box center [987, 97] width 276 height 32
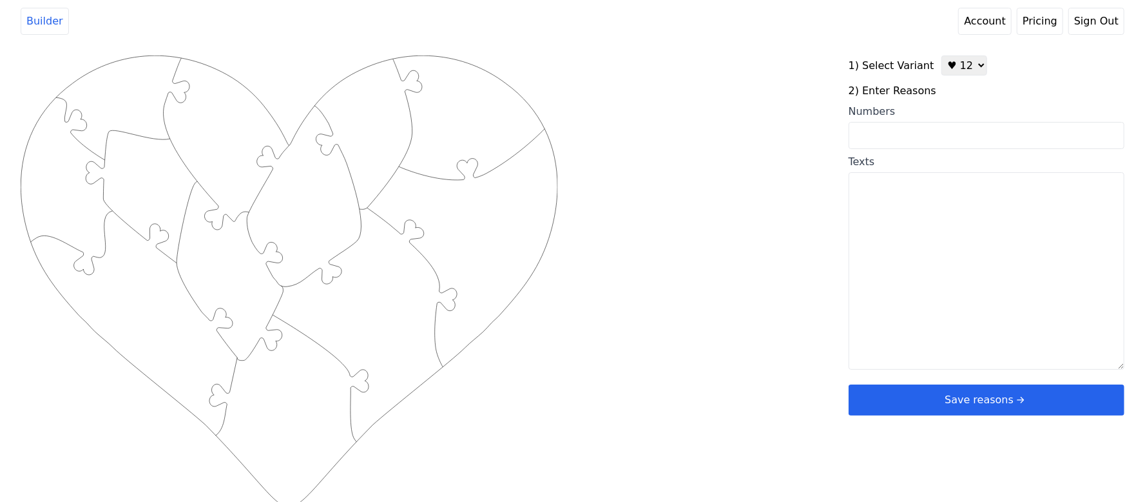
click at [903, 147] on input "Numbers" at bounding box center [987, 135] width 276 height 27
type input "1"
type input "3 6 9 19 30 38 44 54 56 58 69 81"
click at [802, 102] on div "Created with Snap .strokeh12 {stroke:#00ff00;stroke-width:1.89;stroke-miterlimi…" at bounding box center [435, 260] width 828 height 411
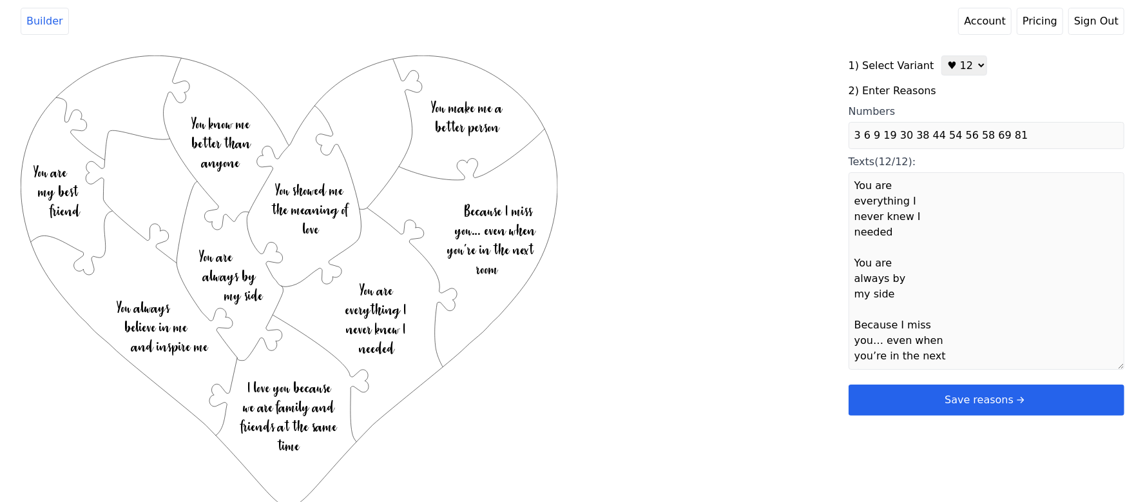
type textarea "You are everything I never knew I needed You are always by my side Because I mi…"
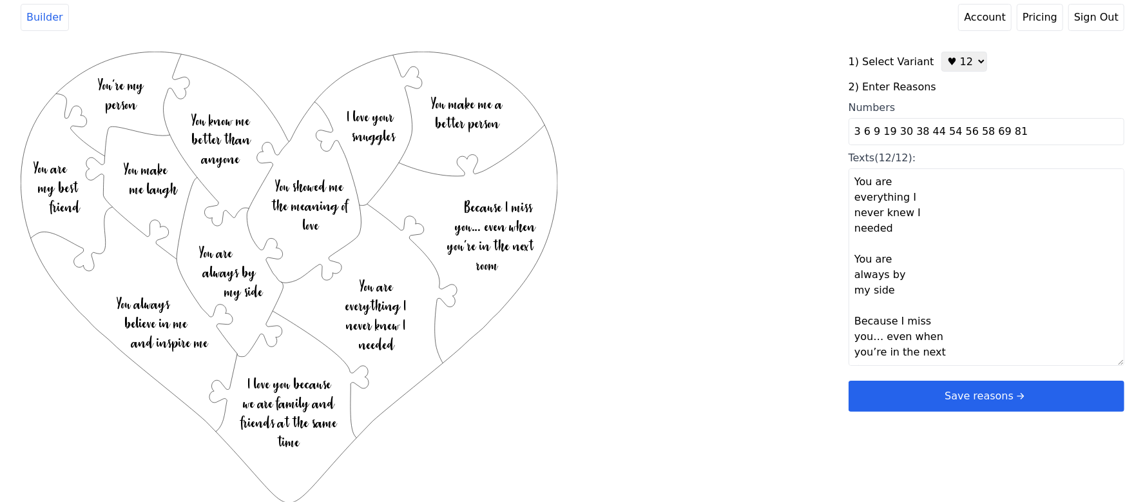
scroll to position [5, 0]
click at [909, 398] on button "Save reasons" at bounding box center [987, 394] width 276 height 31
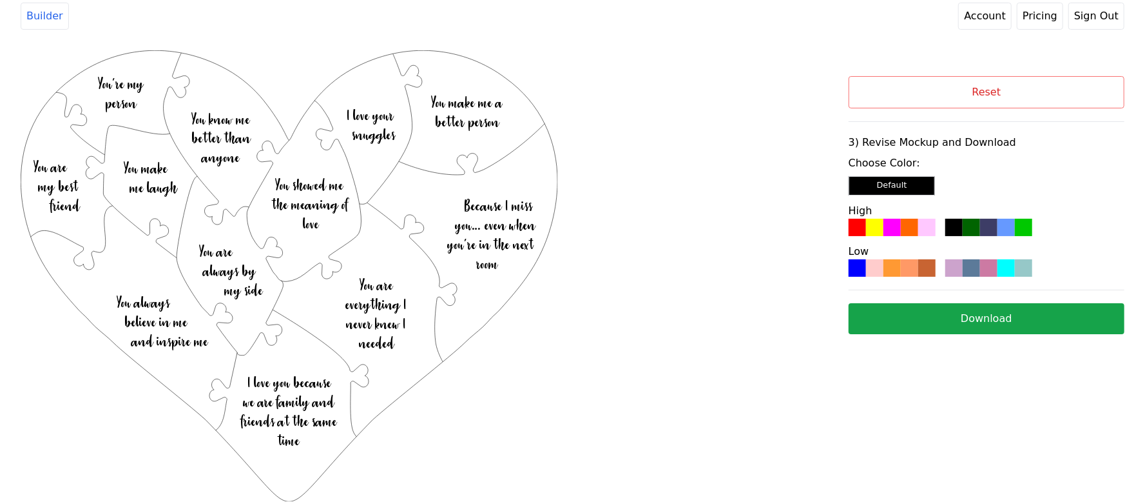
click at [899, 225] on div at bounding box center [892, 227] width 17 height 17
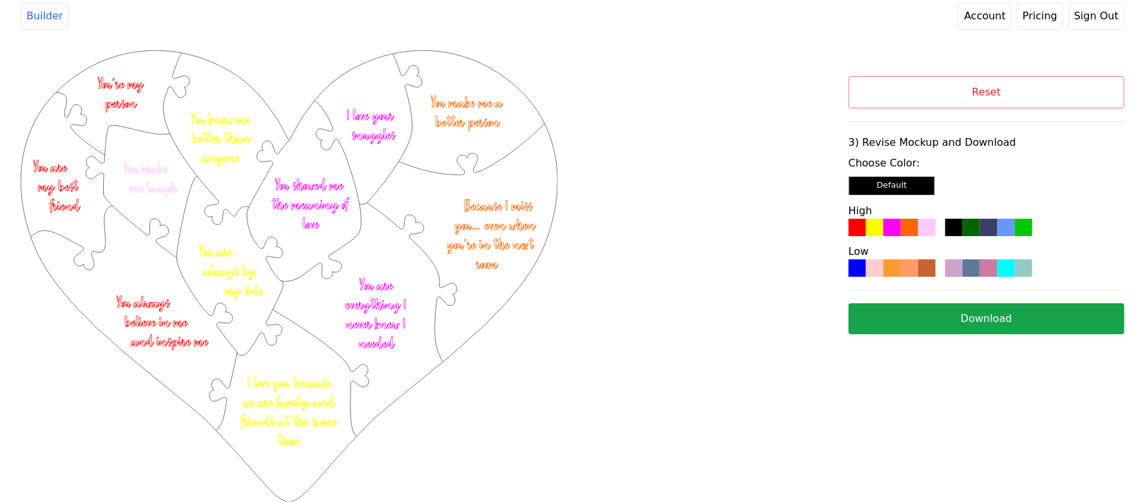
click at [931, 315] on button "Download" at bounding box center [987, 318] width 276 height 31
click at [1011, 99] on button "Reset" at bounding box center [987, 92] width 276 height 32
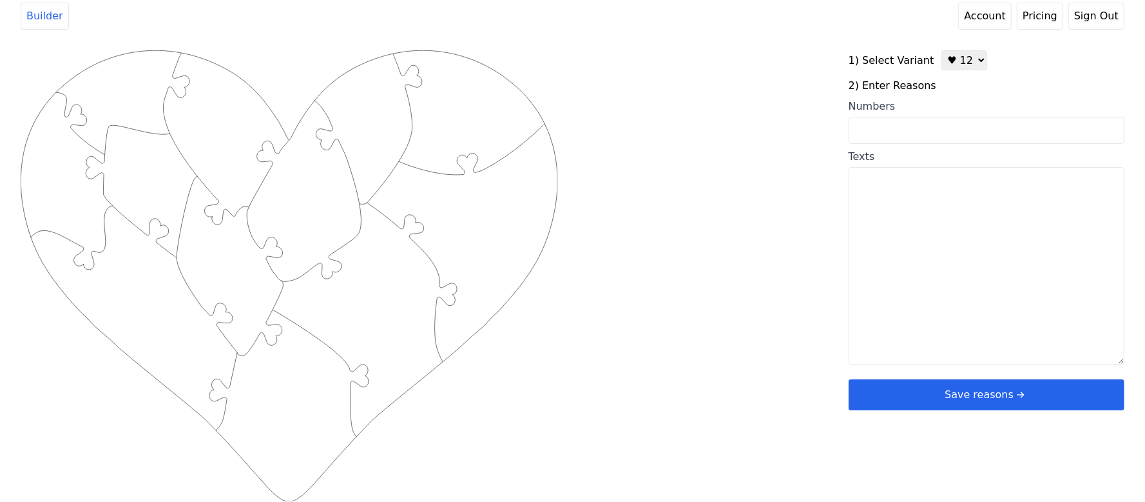
click at [966, 65] on select "♥ 12 ♥ 20 ♥ 32 ■ 12 ■ 20 ■ 32 ■ 60" at bounding box center [965, 60] width 46 height 20
select select "2"
click at [942, 50] on select "♥ 12 ♥ 20 ♥ 32 ■ 12 ■ 20 ■ 32 ■ 60" at bounding box center [965, 60] width 46 height 20
click at [883, 119] on input "Numbers" at bounding box center [987, 130] width 276 height 27
paste input "3,5,9,13,17,18,19,23,25,28,30,35,36,43,44,50,59,60,63,80"
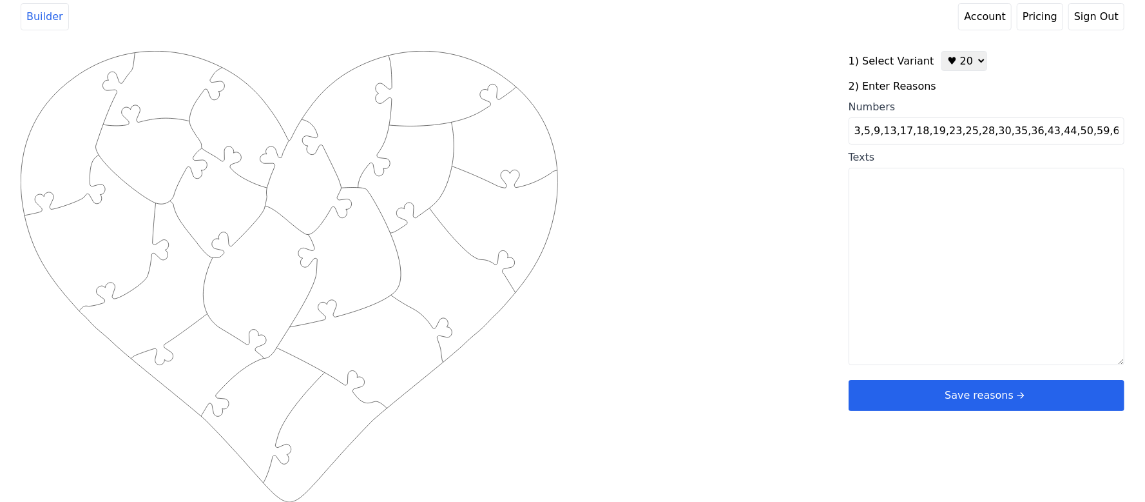
type input "3,5,9,13,17,18,19,23,25,28,30,35,36,43,44,50,59,60,63,80"
click at [735, 141] on div "Created with Snap .strokeh20 {stroke:#00ff00;stroke-width:1.56;stroke-miterlimi…" at bounding box center [435, 256] width 828 height 411
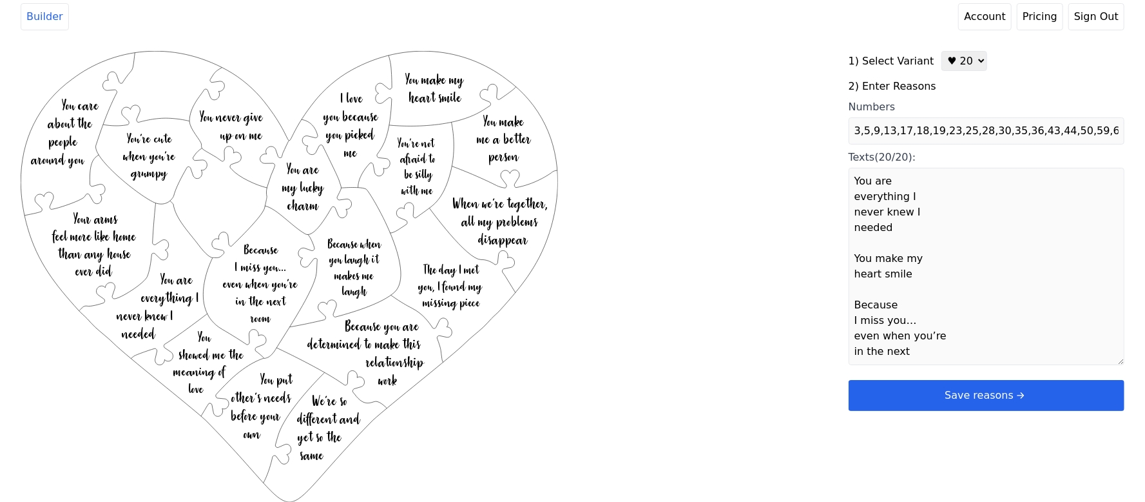
type textarea "You are everything I never knew I needed You make my heart smile Because I miss…"
click at [918, 385] on button "Save reasons" at bounding box center [987, 395] width 276 height 31
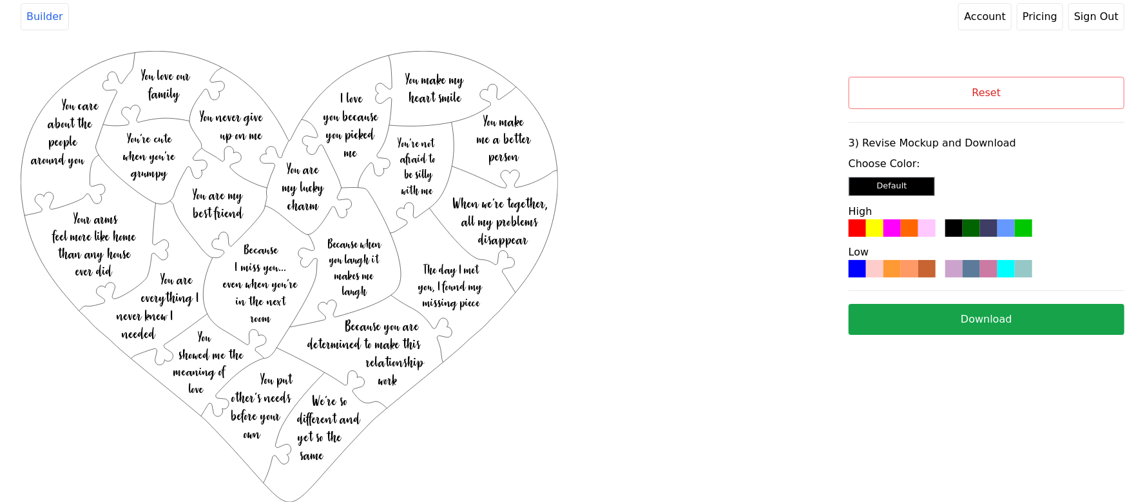
click at [913, 228] on div at bounding box center [909, 227] width 17 height 17
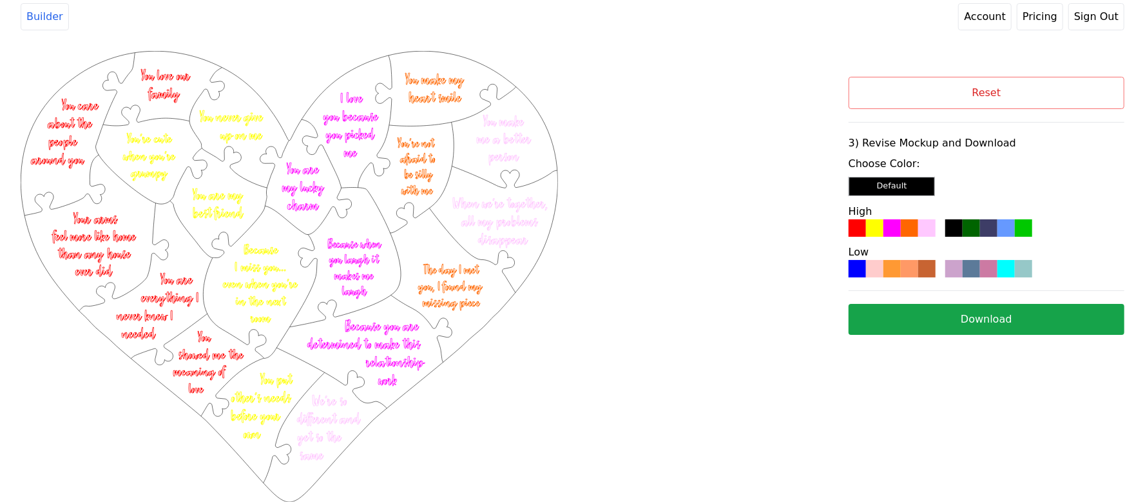
click at [964, 310] on button "Download" at bounding box center [987, 319] width 276 height 31
click at [926, 96] on button "Reset" at bounding box center [987, 93] width 276 height 32
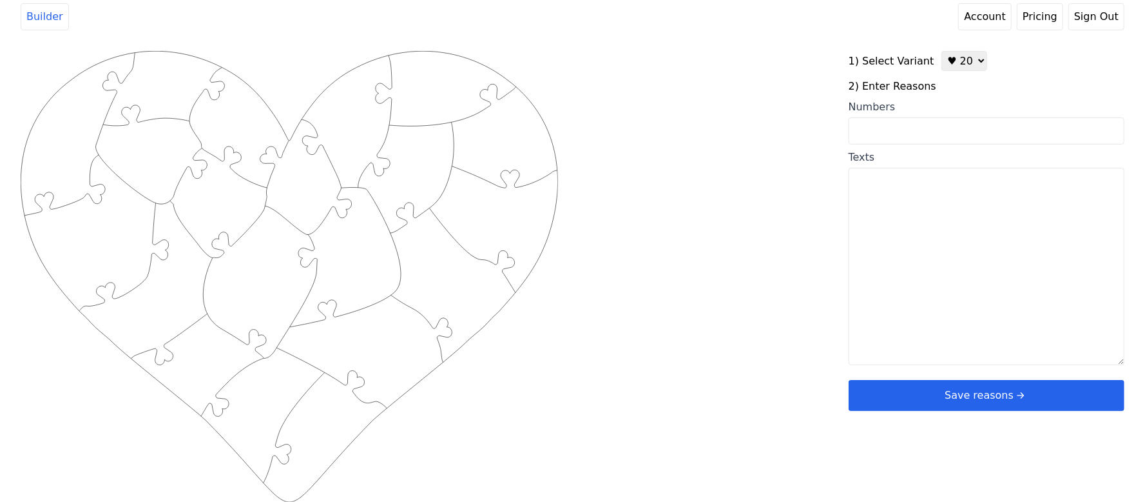
drag, startPoint x: 945, startPoint y: 60, endPoint x: 947, endPoint y: 67, distance: 7.3
click at [945, 60] on select "♥ 12 ♥ 20 ♥ 32 ■ 12 ■ 20 ■ 32 ■ 60" at bounding box center [965, 61] width 46 height 20
select select "1"
click at [942, 51] on select "♥ 12 ♥ 20 ♥ 32 ■ 12 ■ 20 ■ 32 ■ 60" at bounding box center [965, 61] width 46 height 20
click at [931, 128] on input "Numbers" at bounding box center [987, 130] width 276 height 27
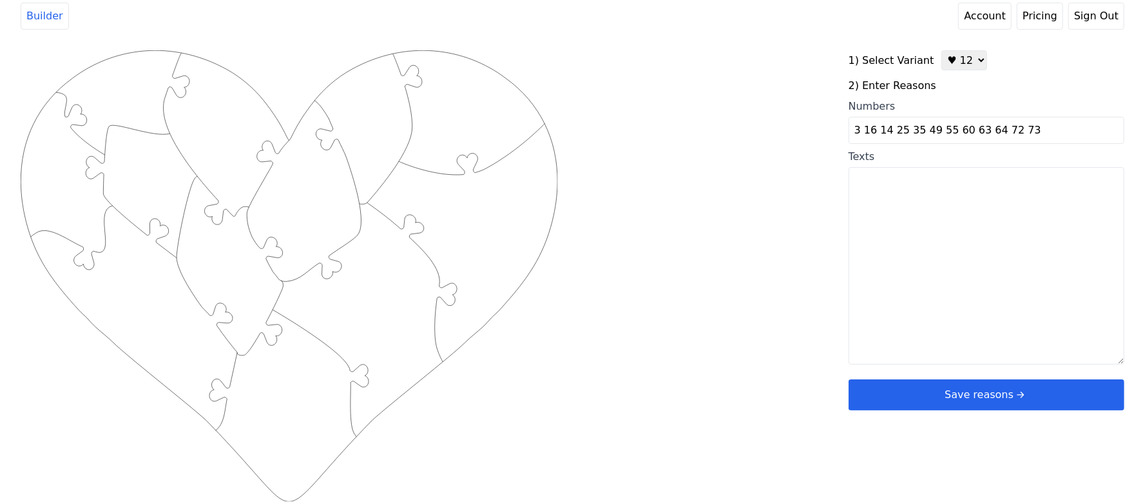
type input "3 16 14 25 35 49 55 60 63 64 72 73"
click at [661, 200] on div "Created with Snap .strokeh12 {stroke:#00ff00;stroke-width:1.89;stroke-miterlimi…" at bounding box center [435, 255] width 828 height 411
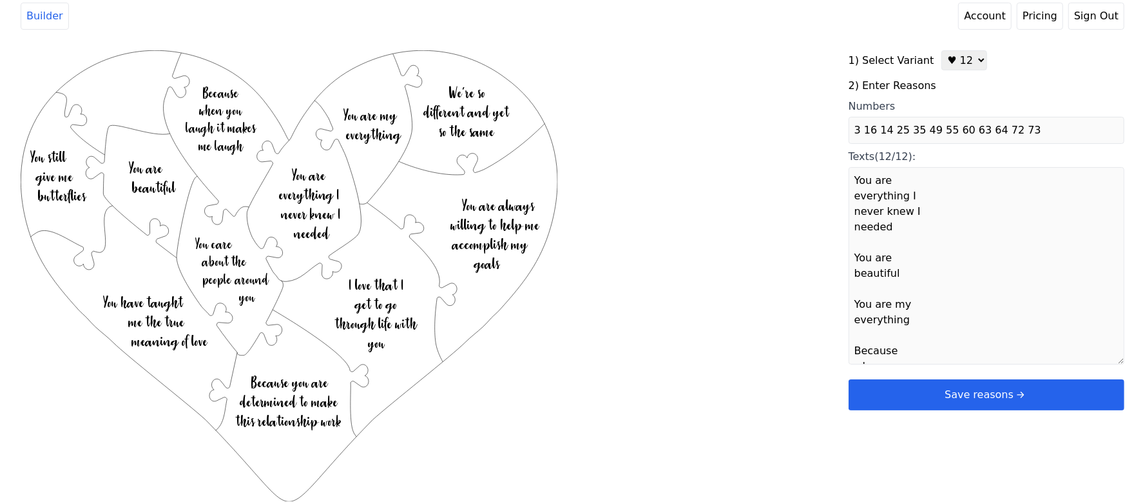
type textarea "You are everything I never knew I needed You are beautiful You are my everythin…"
click at [900, 380] on button "Save reasons" at bounding box center [987, 394] width 276 height 31
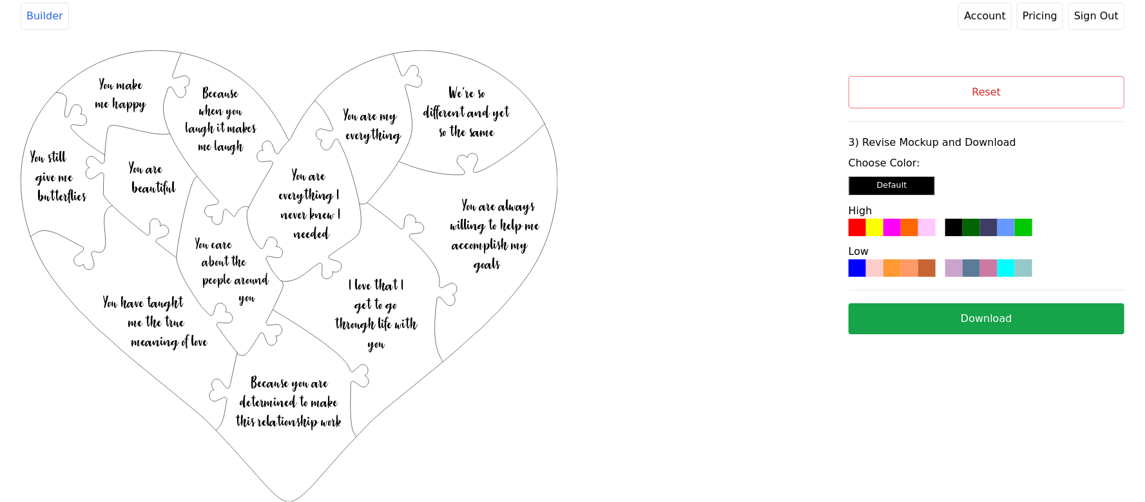
click at [958, 226] on div at bounding box center [954, 227] width 17 height 17
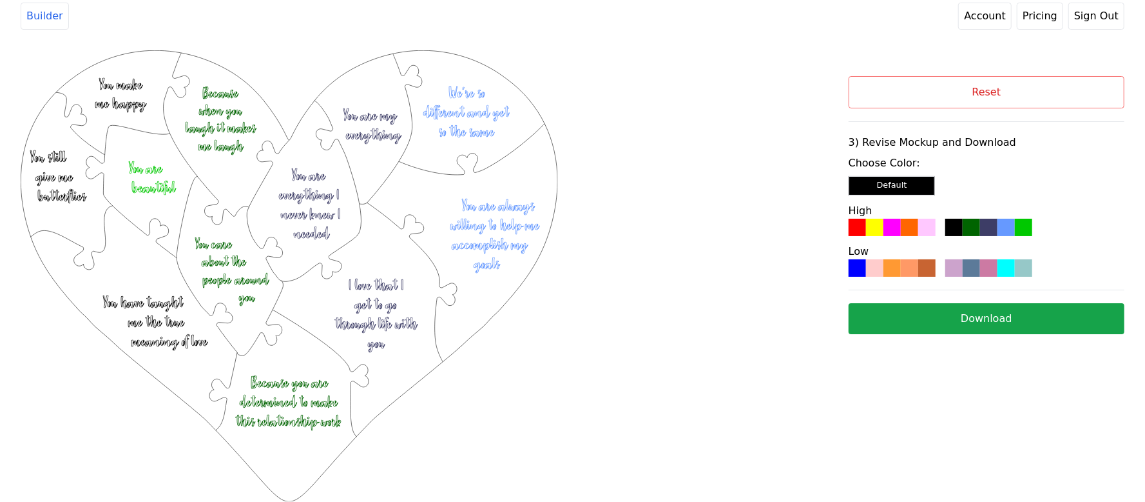
click at [940, 315] on button "Download" at bounding box center [987, 318] width 276 height 31
click at [964, 99] on button "Reset" at bounding box center [987, 92] width 276 height 32
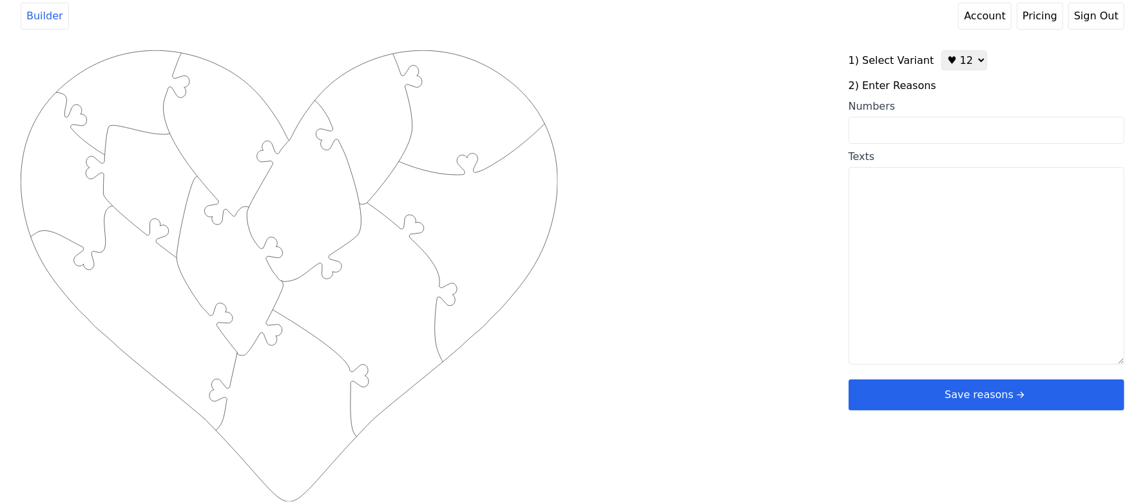
click at [944, 64] on select "♥ 12 ♥ 20 ♥ 32 ■ 12 ■ 20 ■ 32 ■ 60" at bounding box center [965, 60] width 46 height 20
select select "2"
click at [942, 50] on select "♥ 12 ♥ 20 ♥ 32 ■ 12 ■ 20 ■ 32 ■ 60" at bounding box center [965, 60] width 46 height 20
drag, startPoint x: 903, startPoint y: 199, endPoint x: 908, endPoint y: 166, distance: 33.2
click at [903, 199] on textarea "Texts" at bounding box center [987, 266] width 276 height 197
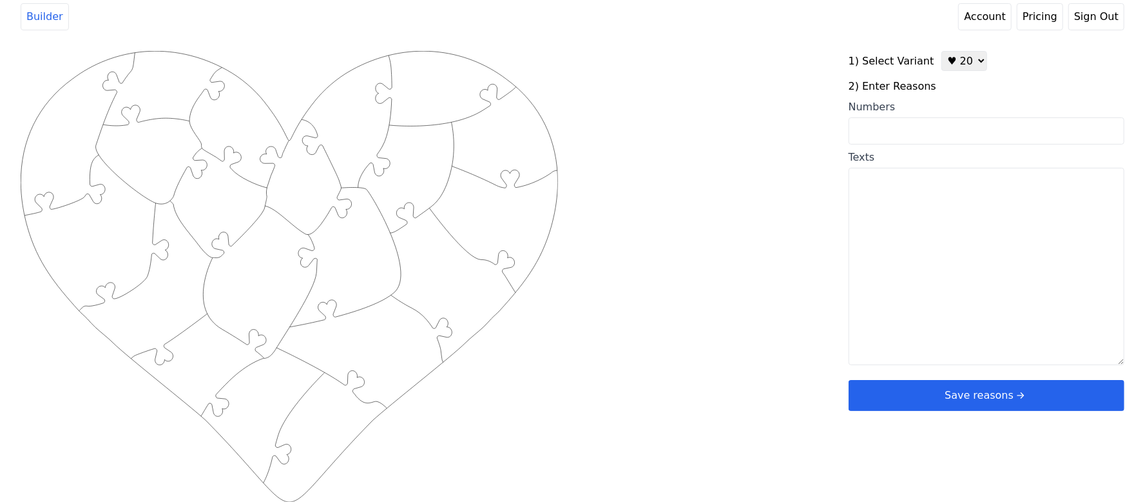
click at [902, 137] on input "Numbers" at bounding box center [987, 130] width 276 height 27
paste input "5,8,10,14,16,19,23,24,25,30,31,33,38,43,44,52,56,61,62,64"
type input "5,8,10,14,16,19,23,24,25,30,31,33,38,43,44,52,56,61,62,64"
click at [803, 146] on div "Created with Snap .strokeh20 {stroke:#00ff00;stroke-width:1.56;stroke-miterlimi…" at bounding box center [435, 256] width 828 height 411
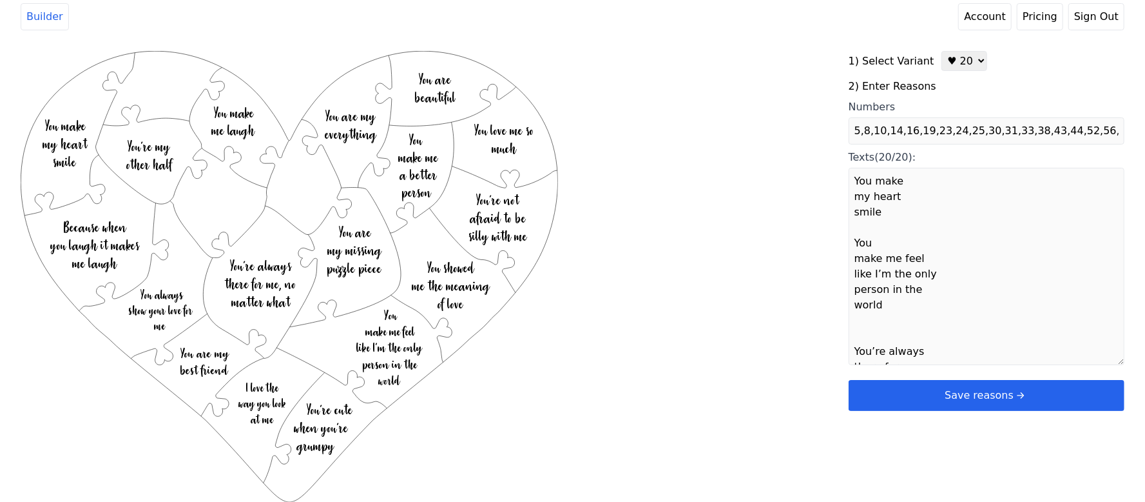
type textarea "You make my heart smile You make me feel like I’m the only person in the world …"
click at [934, 379] on div "1) Select Variant ♥ 12 ♥ 20 ♥ 32 ■ 12 ■ 20 ■ 32 ■ 60 2) Enter Reasons Numbers 5…" at bounding box center [987, 231] width 276 height 360
click at [944, 393] on button "Save reasons" at bounding box center [987, 395] width 276 height 31
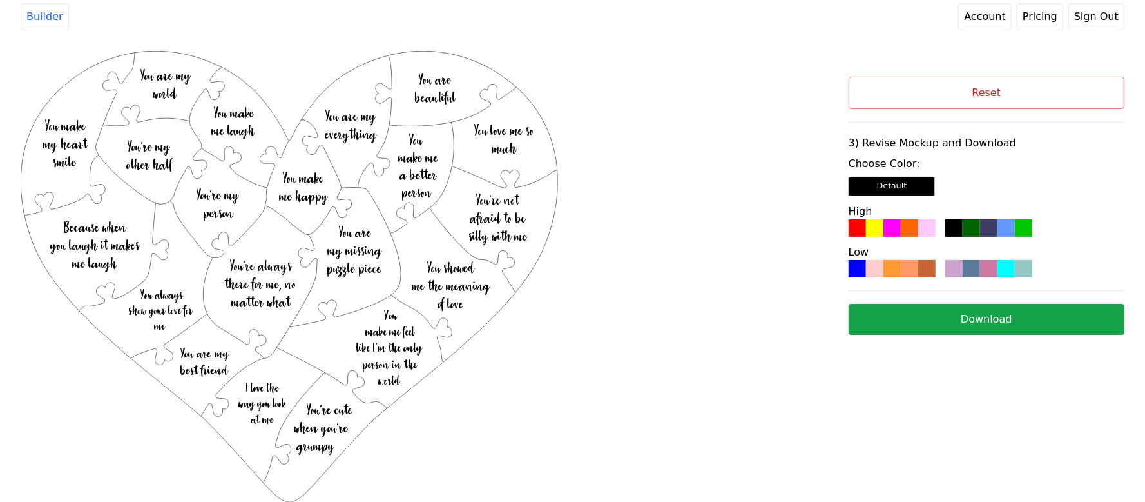
drag, startPoint x: 972, startPoint y: 217, endPoint x: 968, endPoint y: 235, distance: 18.6
click at [969, 220] on div "High" at bounding box center [987, 220] width 276 height 33
drag, startPoint x: 968, startPoint y: 235, endPoint x: 988, endPoint y: 229, distance: 20.6
click at [970, 235] on div at bounding box center [971, 227] width 17 height 17
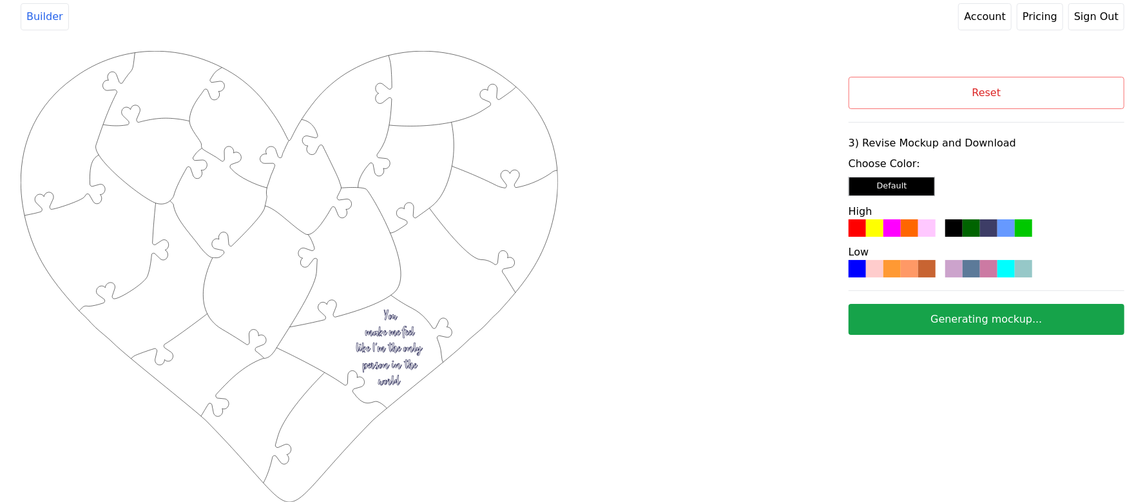
click at [988, 229] on div at bounding box center [988, 227] width 17 height 17
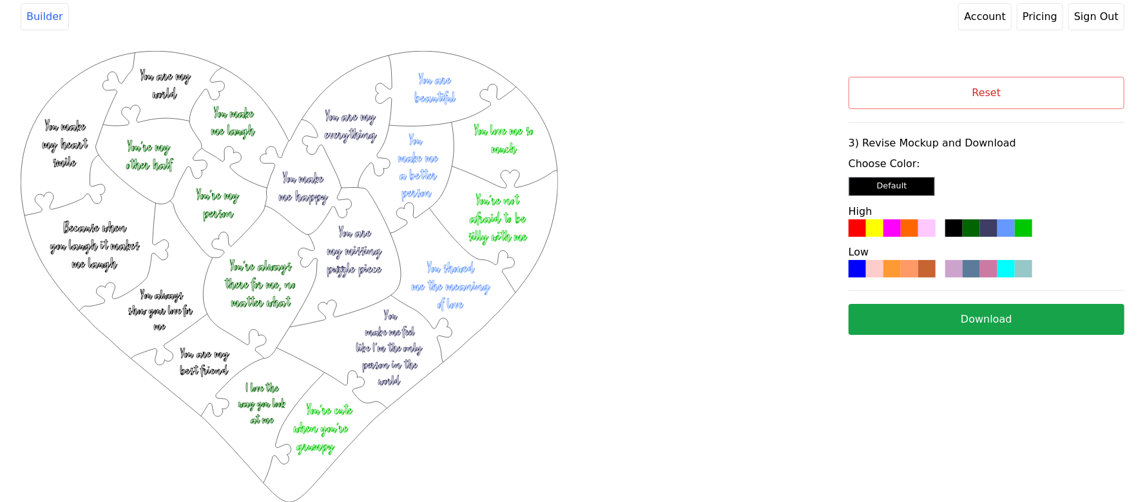
click at [949, 312] on button "Download" at bounding box center [987, 319] width 276 height 31
click at [910, 108] on button "Reset" at bounding box center [987, 93] width 276 height 32
select select "2"
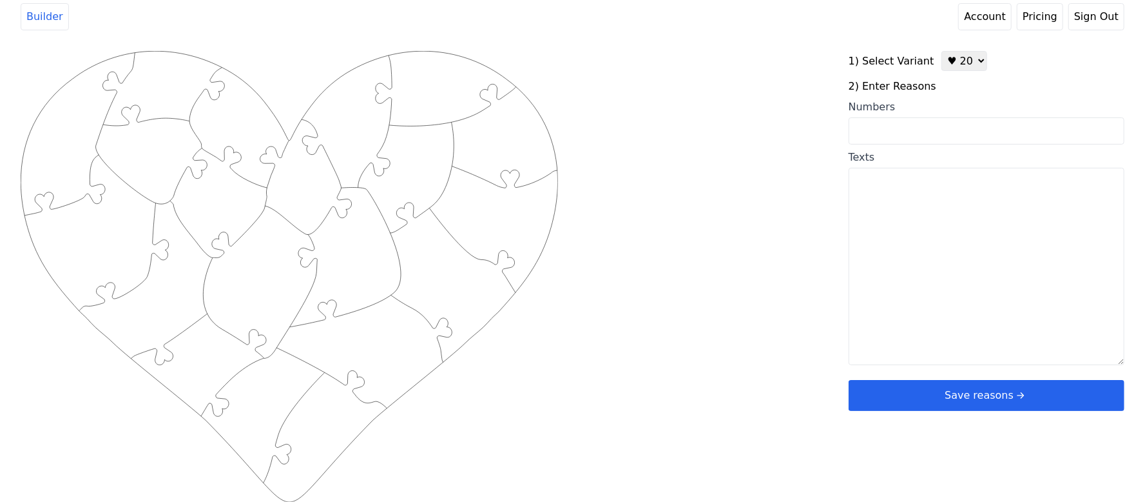
click at [767, 148] on div "Created with Snap .strokeh20 {stroke:#00ff00;stroke-width:1.56;stroke-miterlimi…" at bounding box center [435, 256] width 828 height 411
click at [991, 195] on textarea "Texts" at bounding box center [987, 266] width 276 height 197
click at [993, 122] on input "Numbers" at bounding box center [987, 130] width 276 height 27
paste input "14, 19, 21, 24, 31,32,35,37,43,44, 48, 51,55,59,60,68,69,72,76,79"
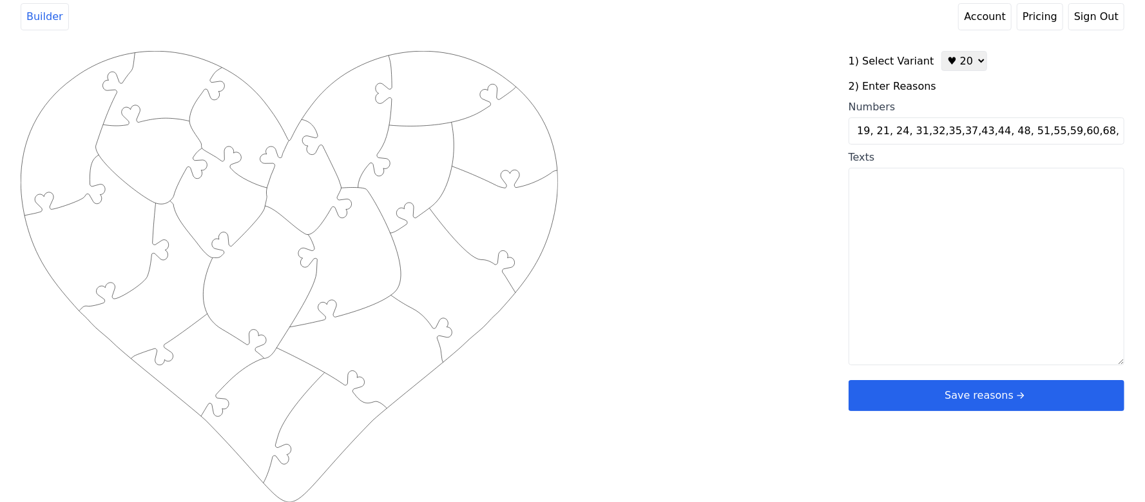
type input "14, 19, 21, 24, 31,32,35,37,43,44, 48, 51,55,59,60,68,69,72,76,79"
click at [830, 151] on div "Created with Snap .strokeh20 {stroke:#00ff00;stroke-width:1.56;stroke-miterlimi…" at bounding box center [435, 256] width 828 height 411
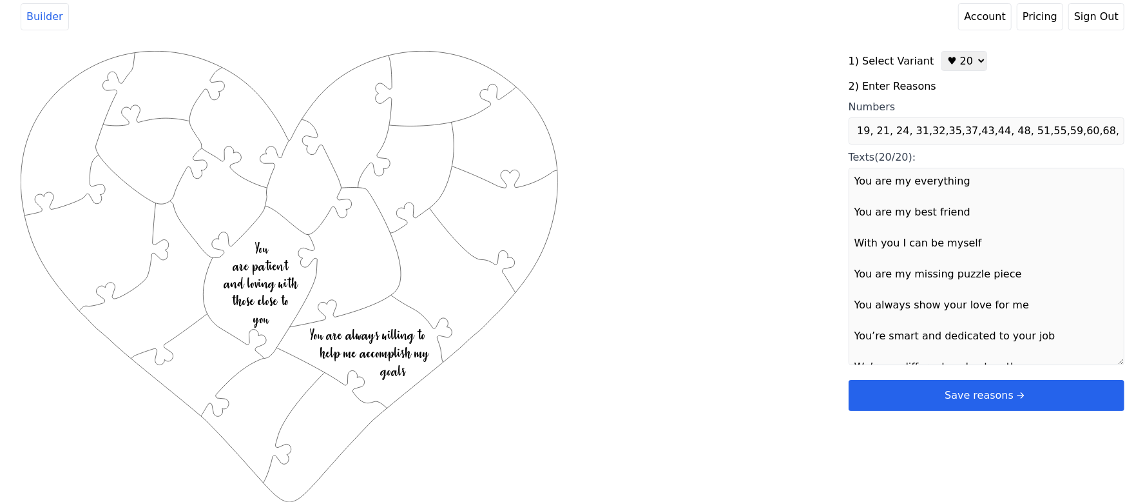
scroll to position [0, 0]
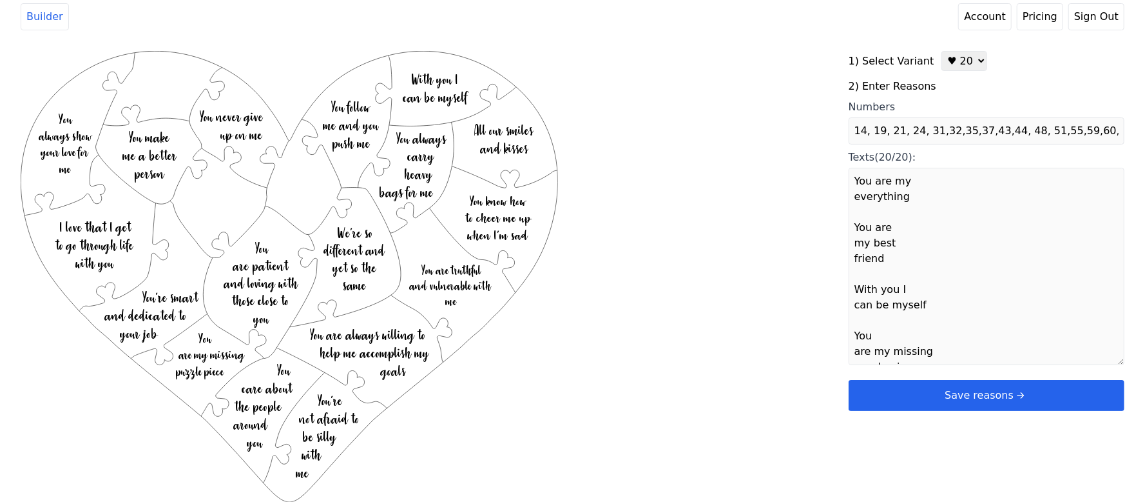
type textarea "You are my everything You are my best friend With you I can be myself You are m…"
click at [929, 393] on button "Save reasons" at bounding box center [987, 395] width 276 height 31
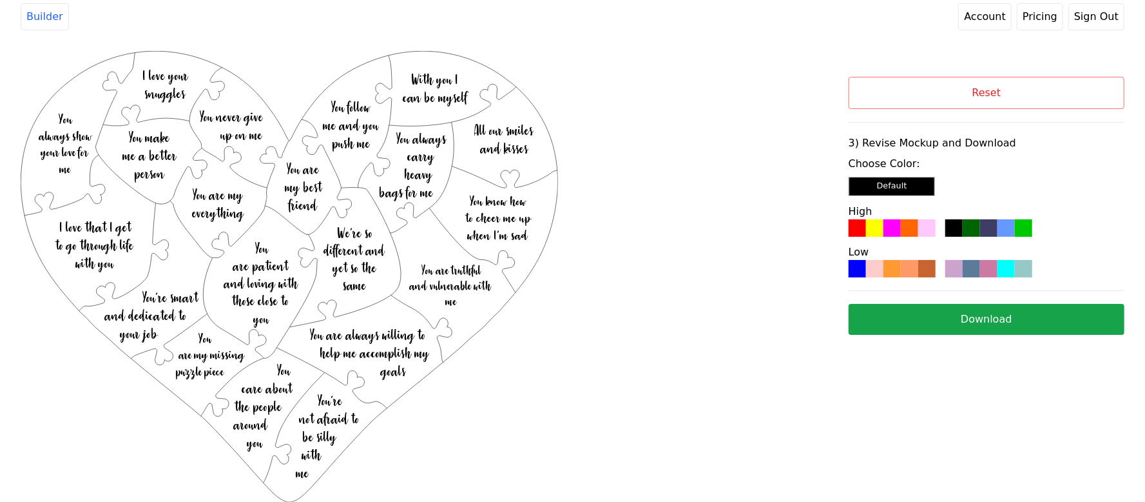
click at [908, 330] on button "Download" at bounding box center [987, 319] width 276 height 31
click at [902, 232] on div at bounding box center [909, 227] width 17 height 17
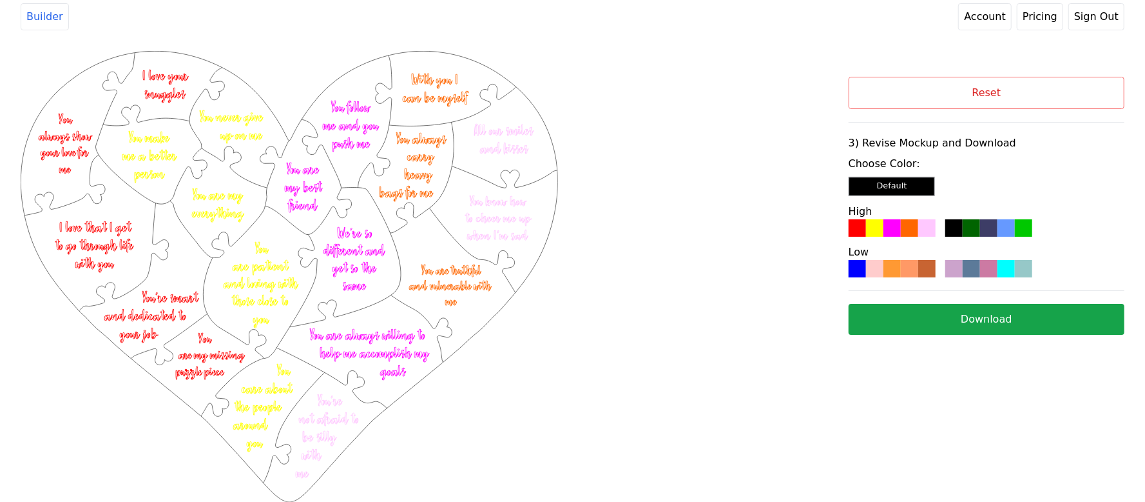
click at [939, 320] on button "Download" at bounding box center [987, 319] width 276 height 31
click at [759, 201] on div "Created with Snap .strokeh20 {stroke:#00ff00;stroke-width:1.56;stroke-miterlimi…" at bounding box center [573, 218] width 1104 height 335
click at [549, 371] on icon "Created with Snap .strokeh20 {stroke:#00ff00;stroke-width:1.56;stroke-miterlimi…" at bounding box center [290, 276] width 538 height 451
click at [935, 83] on button "Reset" at bounding box center [987, 93] width 276 height 32
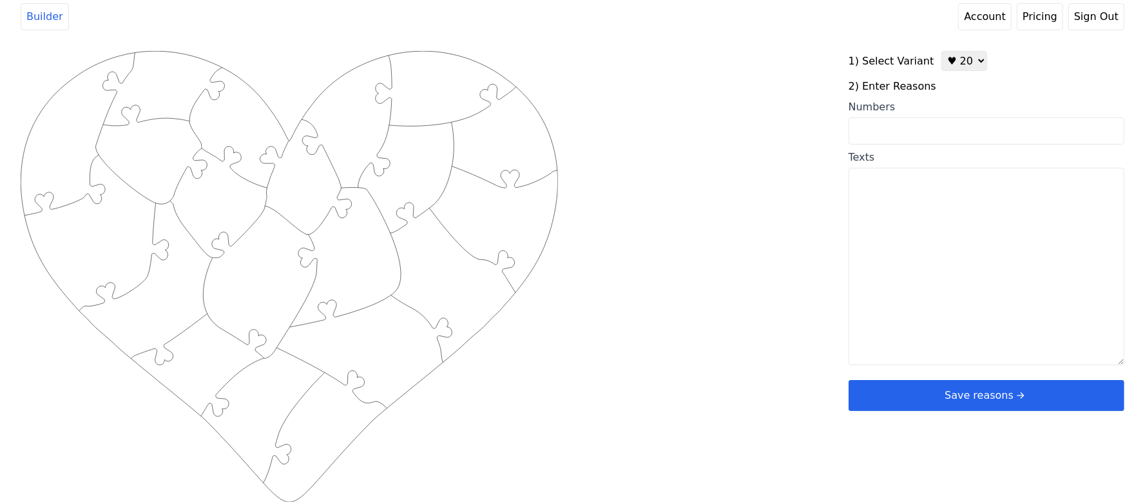
click at [950, 63] on select "♥ 12 ♥ 20 ♥ 32 ■ 12 ■ 20 ■ 32 ■ 60" at bounding box center [965, 61] width 46 height 20
select select "1"
click at [942, 51] on select "♥ 12 ♥ 20 ♥ 32 ■ 12 ■ 20 ■ 32 ■ 60" at bounding box center [965, 61] width 46 height 20
click at [950, 140] on input "Numbers" at bounding box center [987, 130] width 276 height 27
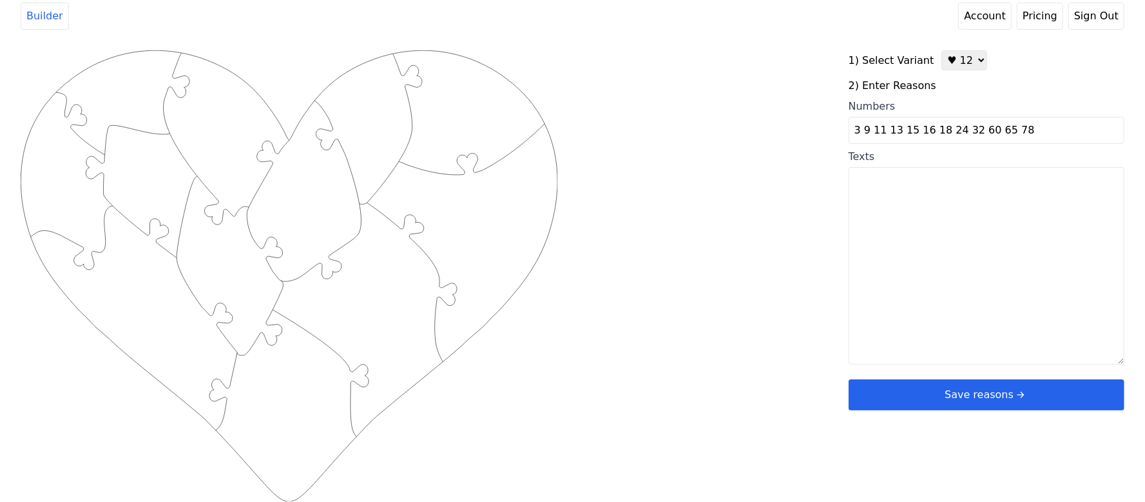
type input "3 9 11 13 15 16 18 24 32 60 65 78"
click at [810, 173] on div "Created with Snap .strokeh12 {stroke:#00ff00;stroke-width:1.89;stroke-miterlimi…" at bounding box center [435, 255] width 828 height 411
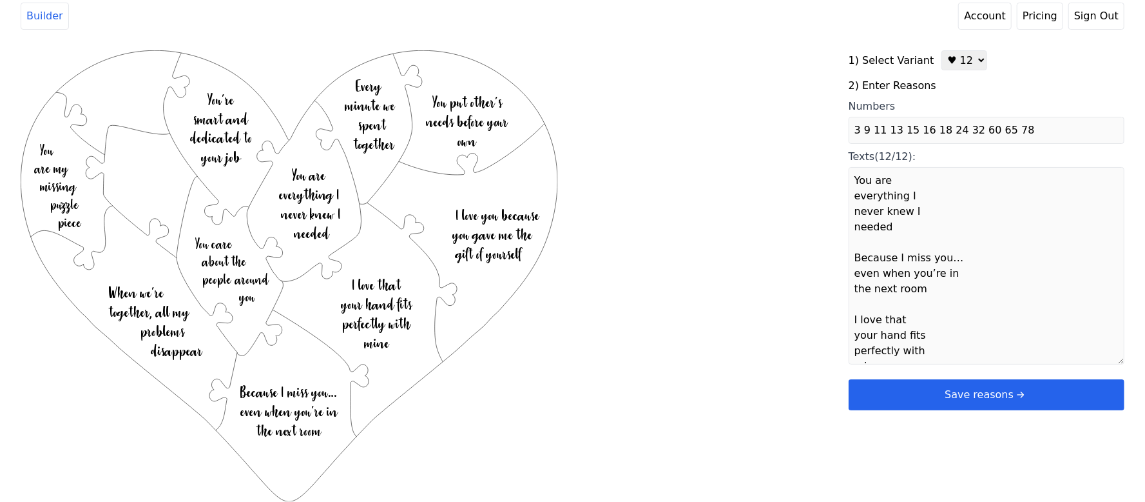
type textarea "You are everything I never knew I needed Because I miss you… even when you’re i…"
click at [913, 398] on button "Save reasons" at bounding box center [987, 394] width 276 height 31
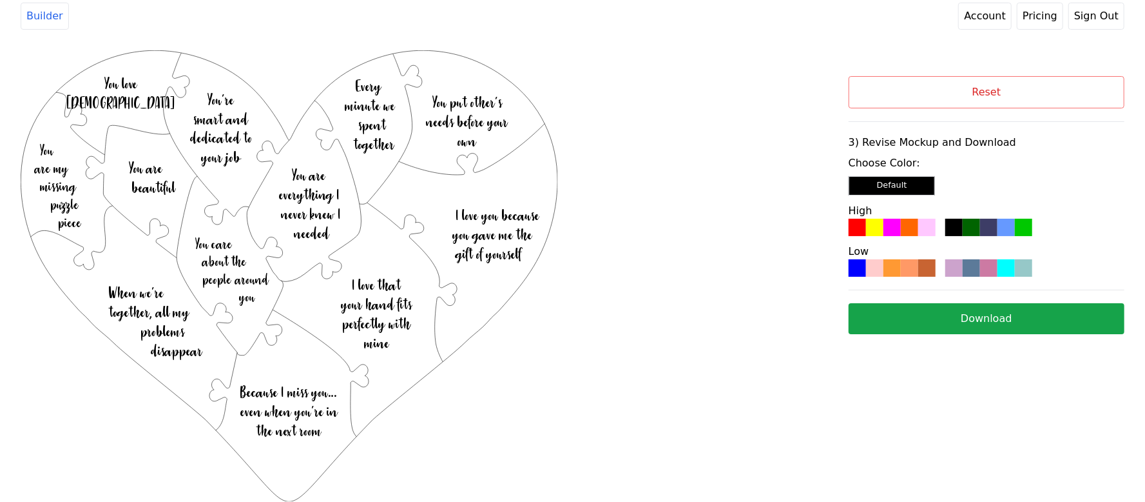
click at [959, 230] on div at bounding box center [954, 227] width 17 height 17
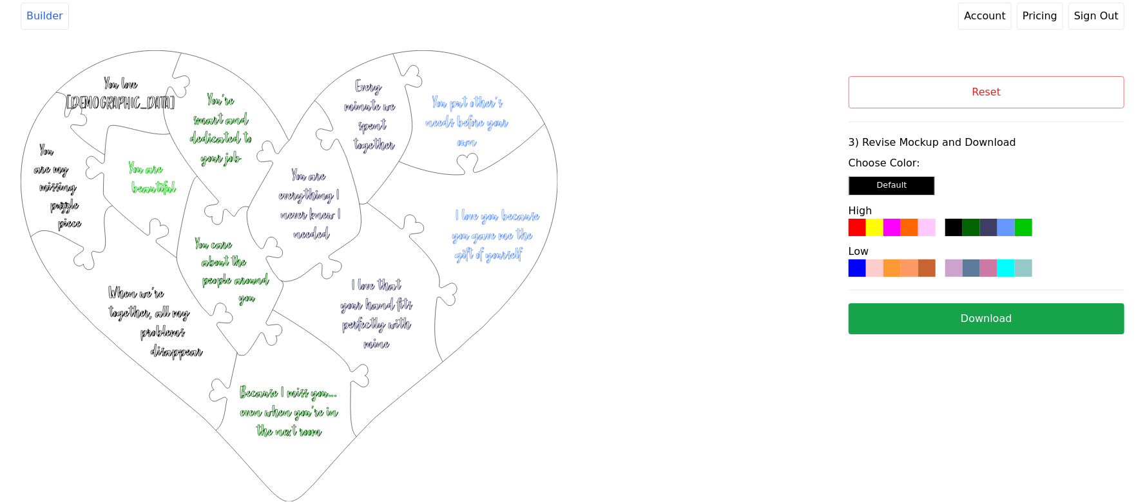
click at [913, 309] on button "Download" at bounding box center [987, 318] width 276 height 31
click at [713, 183] on div "Created with Snap .strokeh12 {stroke:#00ff00;stroke-width:1.89;stroke-miterlimi…" at bounding box center [435, 217] width 828 height 335
click at [928, 106] on button "Reset" at bounding box center [987, 92] width 276 height 32
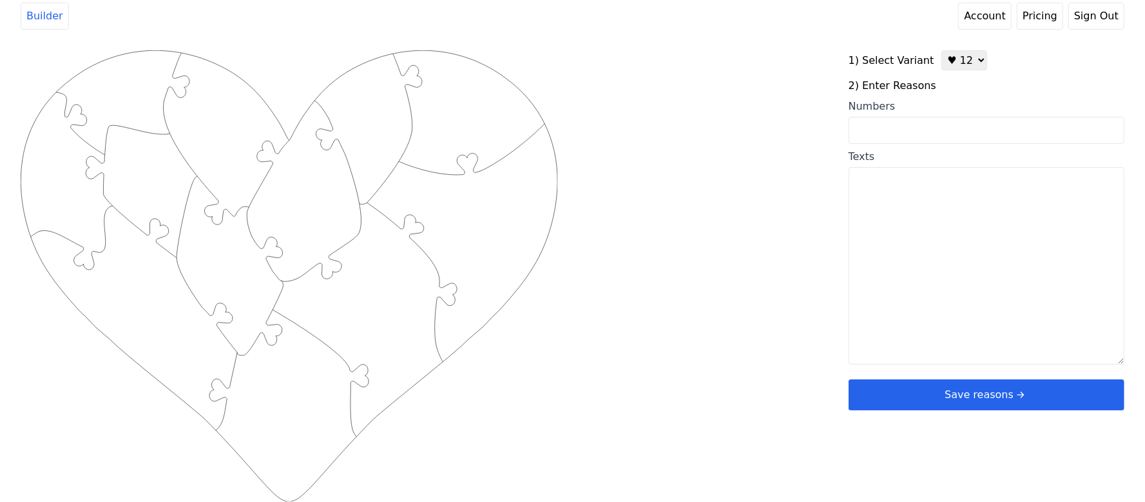
click at [875, 224] on textarea "Texts" at bounding box center [987, 265] width 276 height 197
paste textarea "1. The night you became my better half! 2. [PERSON_NAME] & Zarlish 3. [GEOGRAPH…"
type textarea "1. The night you became my better half! 2. [PERSON_NAME] & Zarlish 3. [GEOGRAPH…"
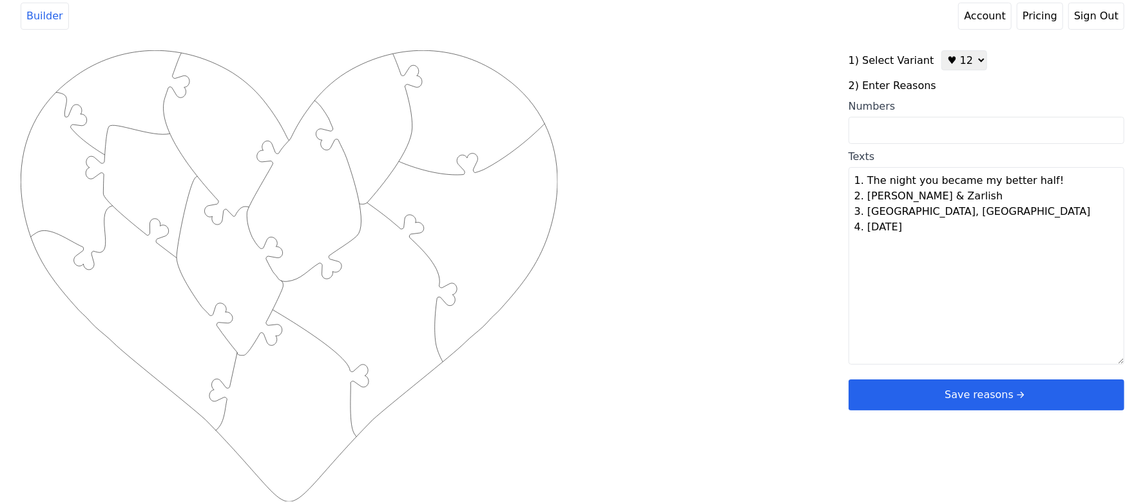
drag, startPoint x: 972, startPoint y: 237, endPoint x: 658, endPoint y: 44, distance: 368.7
click at [658, 44] on div "Created with Snap .strokeh12 {stroke:#00ff00;stroke-width:1.89;stroke-miterlimi…" at bounding box center [572, 255] width 1145 height 437
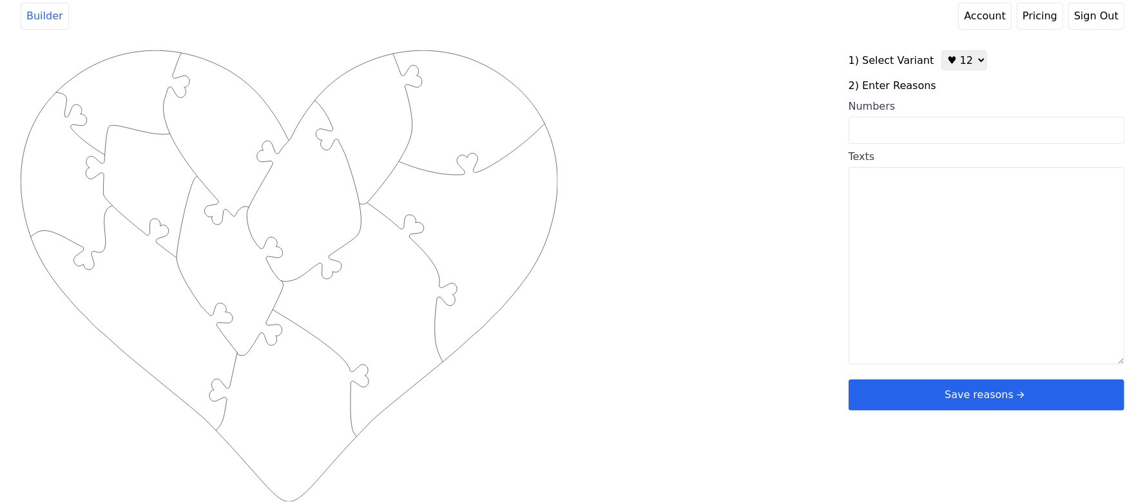
drag, startPoint x: 993, startPoint y: 222, endPoint x: 988, endPoint y: 227, distance: 6.9
click at [991, 227] on textarea "Texts" at bounding box center [987, 265] width 276 height 197
paste textarea "1. The Stars on our Wedding Night 2. [PERSON_NAME] & [PERSON_NAME] 3. [GEOGRAPH…"
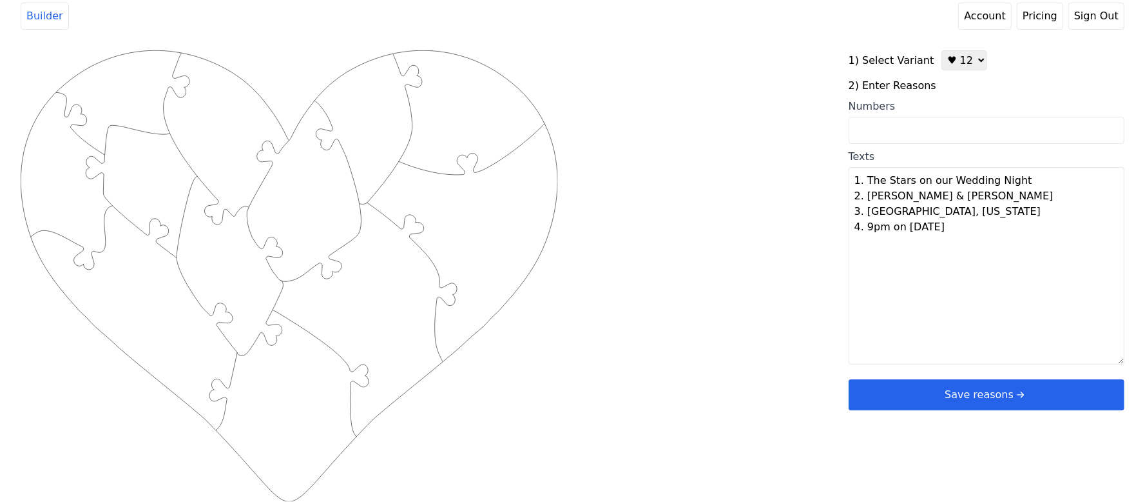
drag, startPoint x: 1006, startPoint y: 244, endPoint x: 692, endPoint y: 130, distance: 334.6
click at [694, 130] on div "Created with Snap .strokeh12 {stroke:#00ff00;stroke-width:1.89;stroke-miterlimi…" at bounding box center [573, 255] width 1104 height 411
type textarea "The Stars on our Wedding Night [PERSON_NAME] & [PERSON_NAME] [GEOGRAPHIC_DATA],…"
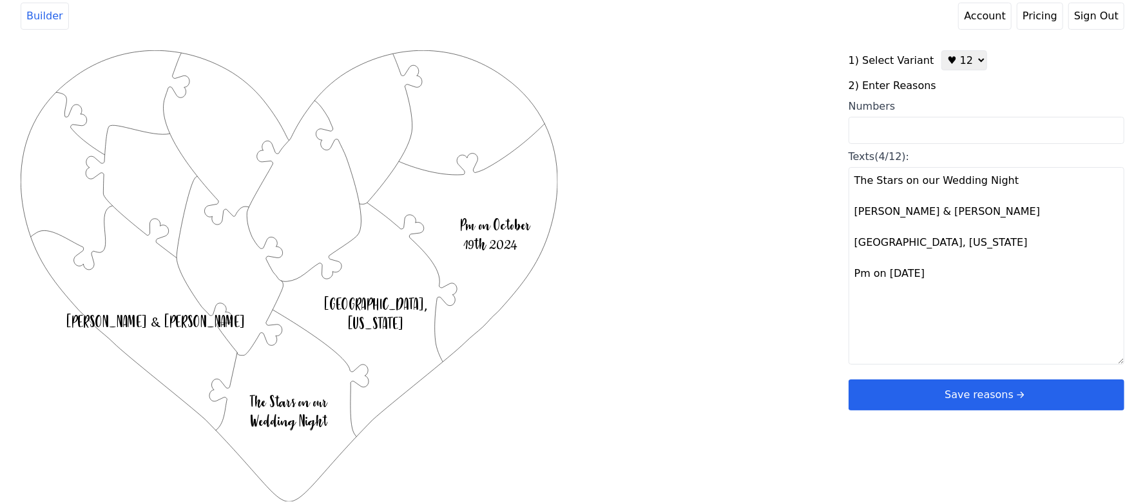
drag, startPoint x: 973, startPoint y: 285, endPoint x: 674, endPoint y: 125, distance: 339.1
click at [681, 129] on div "Created with Snap .strokeh12 {stroke:#00ff00;stroke-width:1.89;stroke-miterlimi…" at bounding box center [573, 255] width 1104 height 411
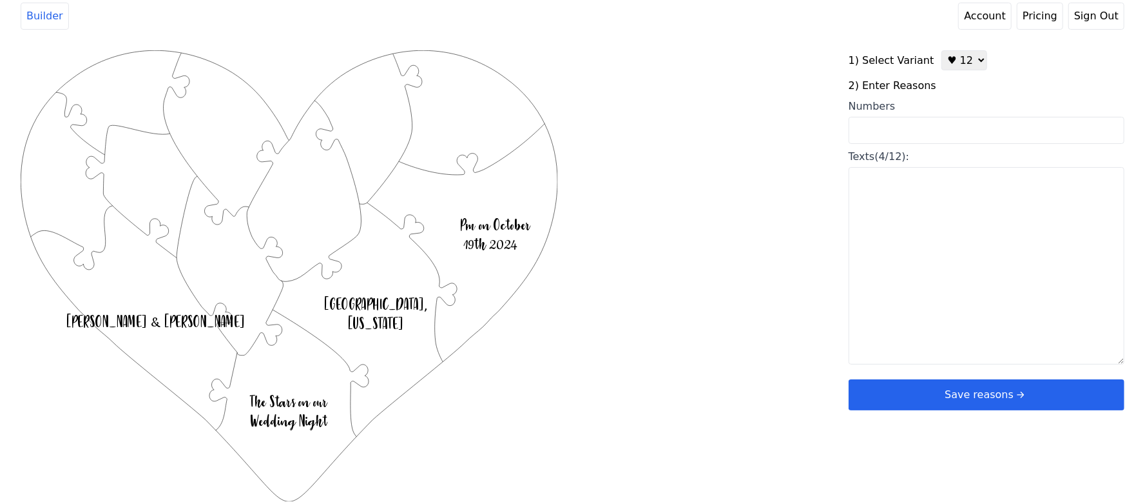
click at [739, 240] on div "Created with Snap .strokeh12 {stroke:#00ff00;stroke-width:1.89;stroke-miterlimi…" at bounding box center [435, 255] width 828 height 411
